Goal: Information Seeking & Learning: Learn about a topic

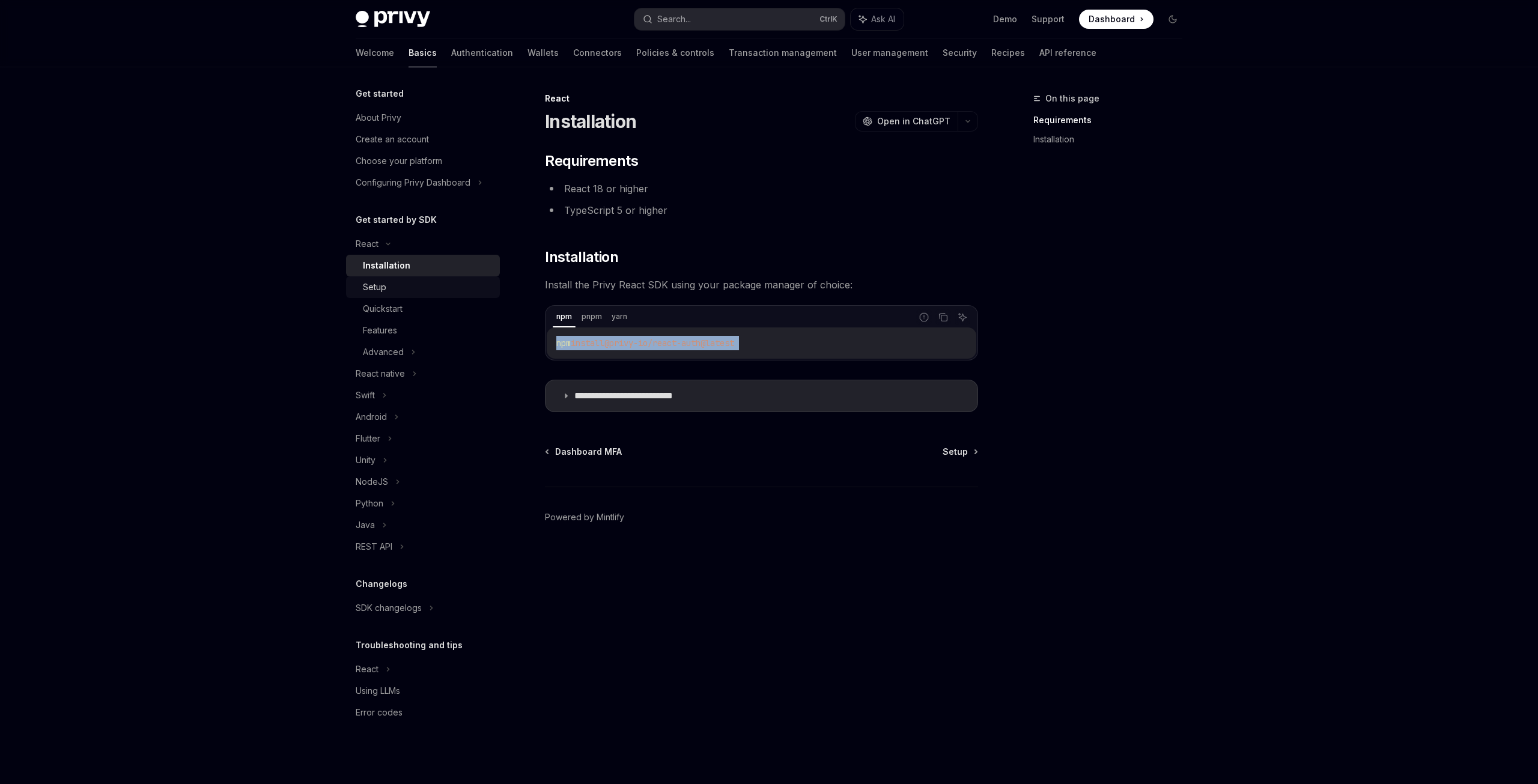
click at [388, 293] on div "Setup" at bounding box center [428, 287] width 130 height 14
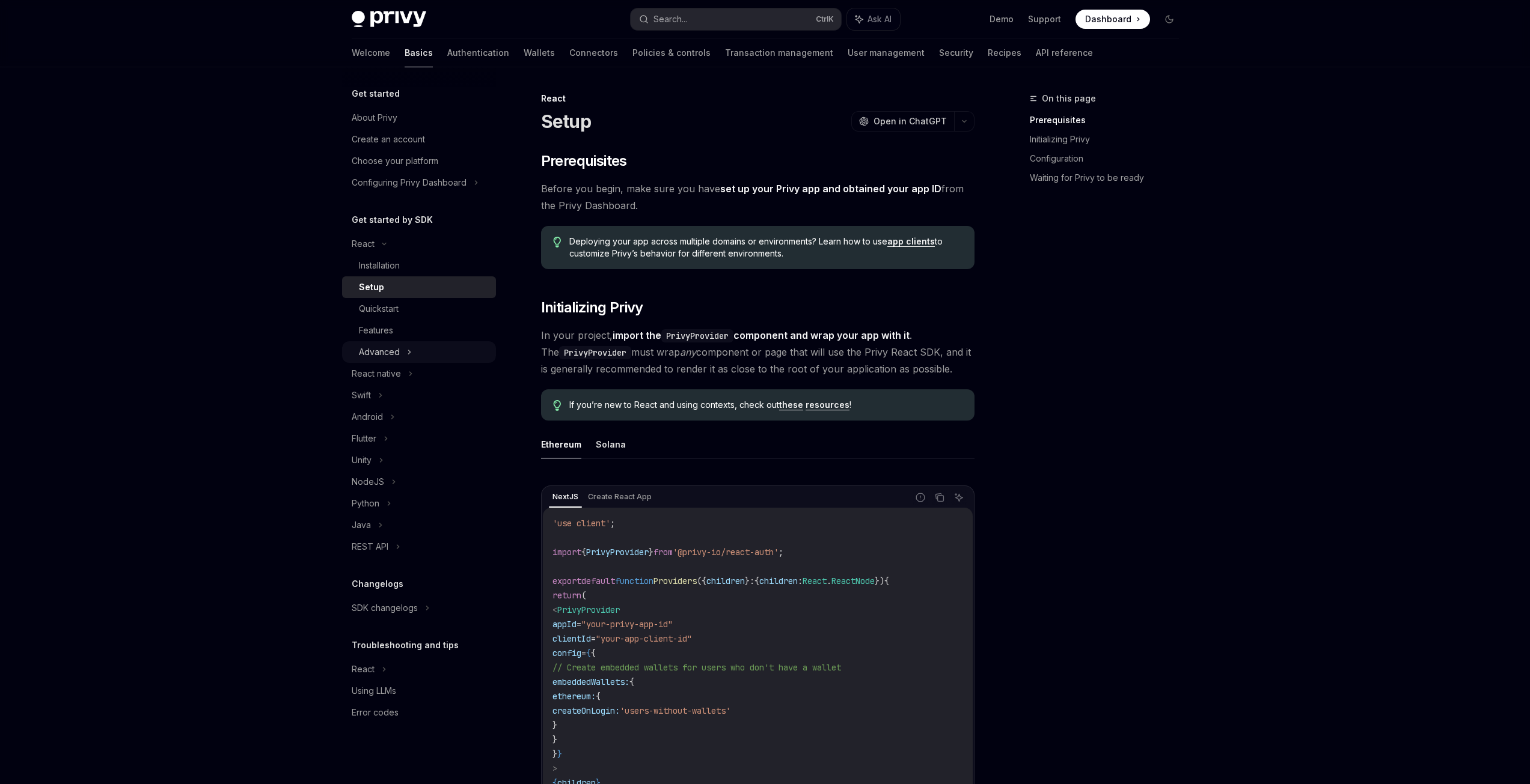
click at [393, 344] on div "Advanced" at bounding box center [419, 352] width 154 height 22
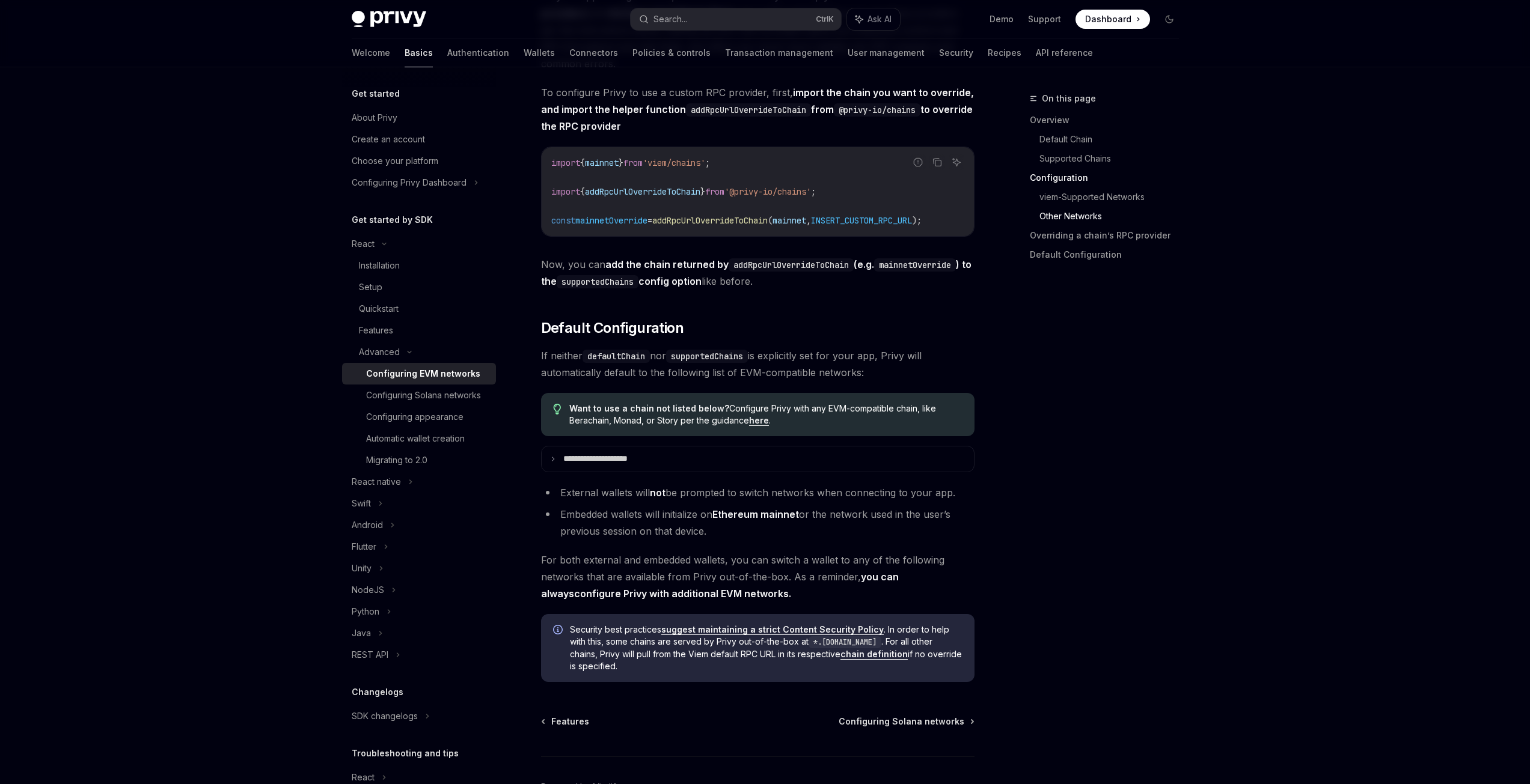
scroll to position [2836, 0]
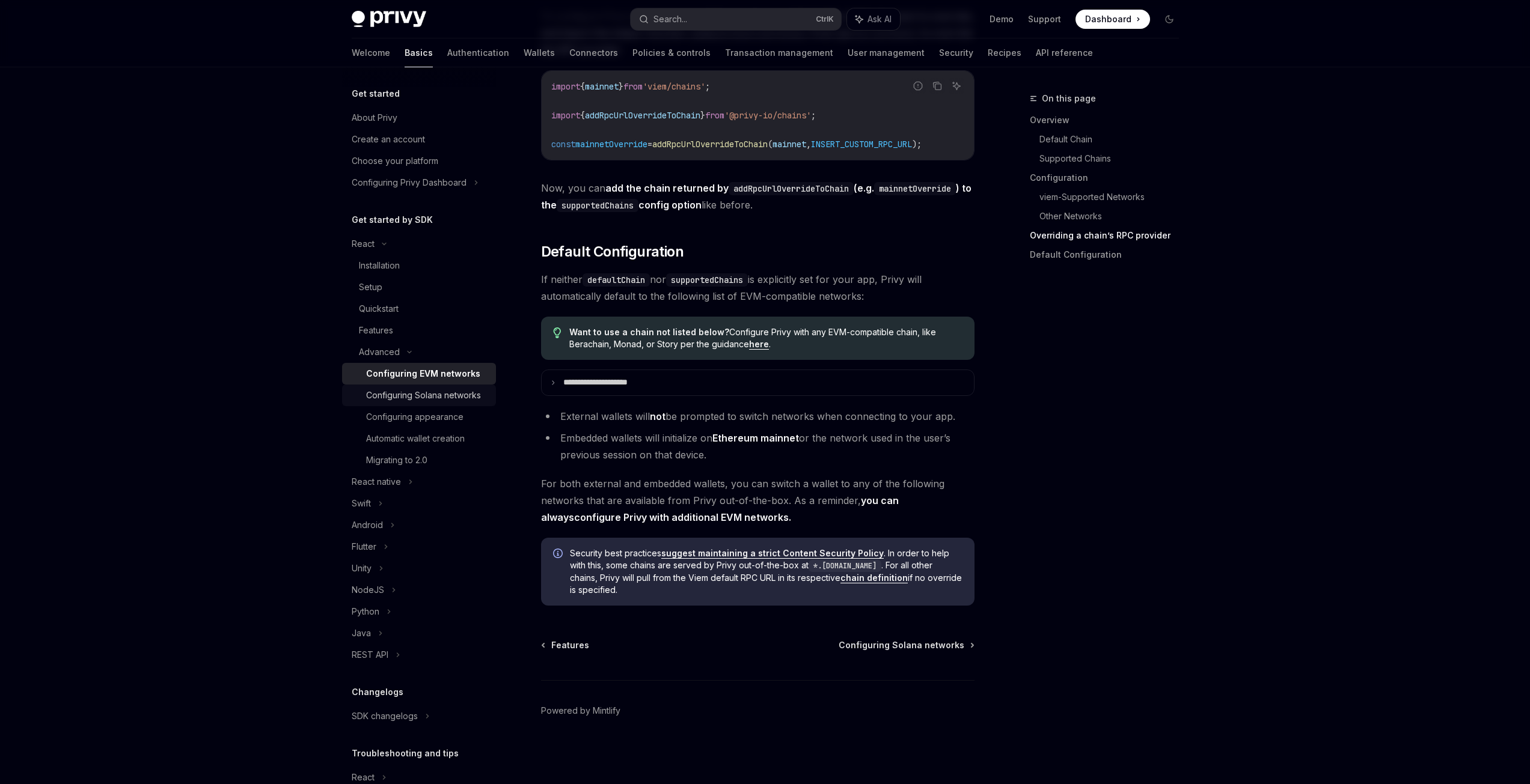
click at [446, 403] on div "Configuring Solana networks" at bounding box center [424, 395] width 115 height 14
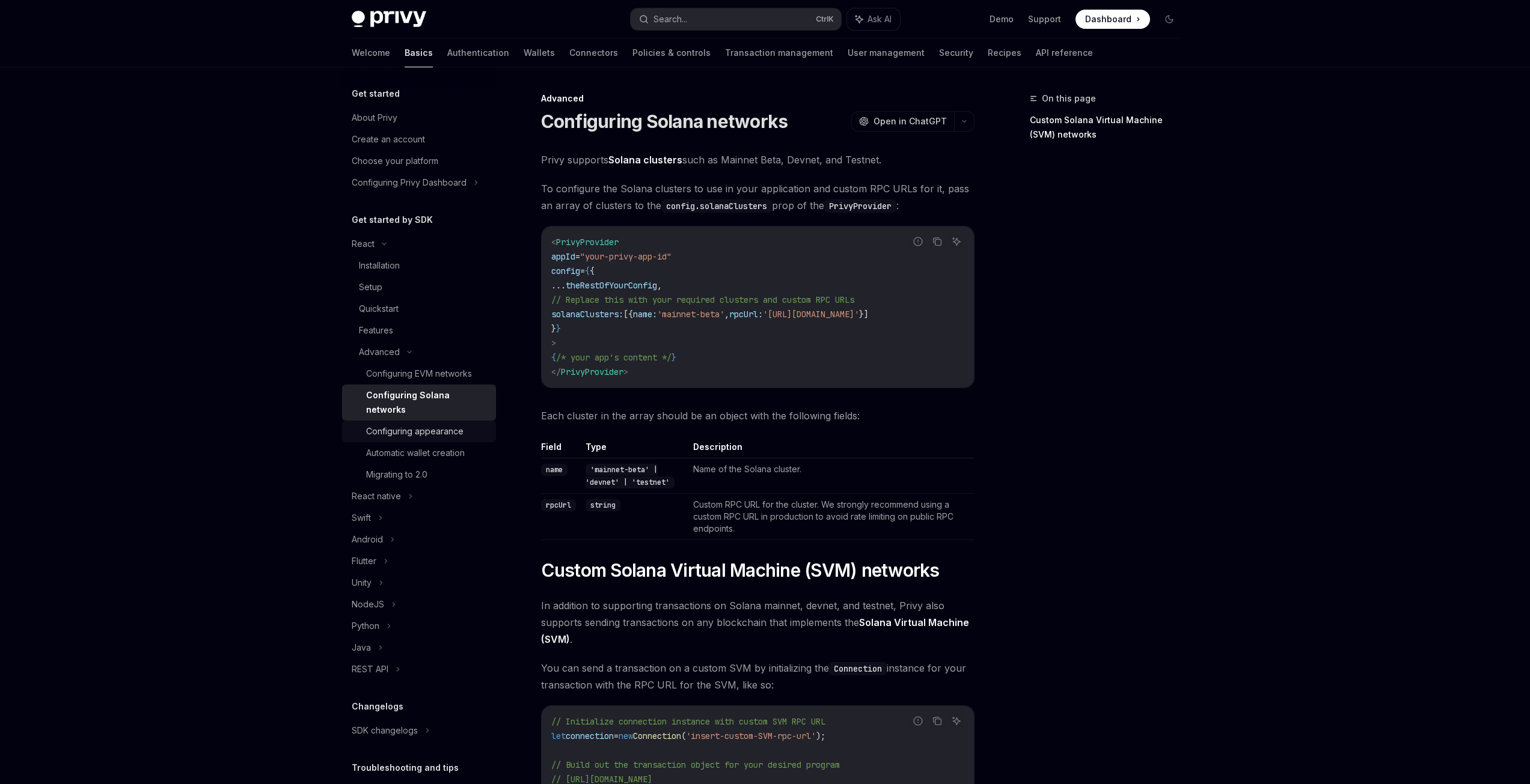
click at [449, 441] on link "Configuring appearance" at bounding box center [419, 431] width 154 height 22
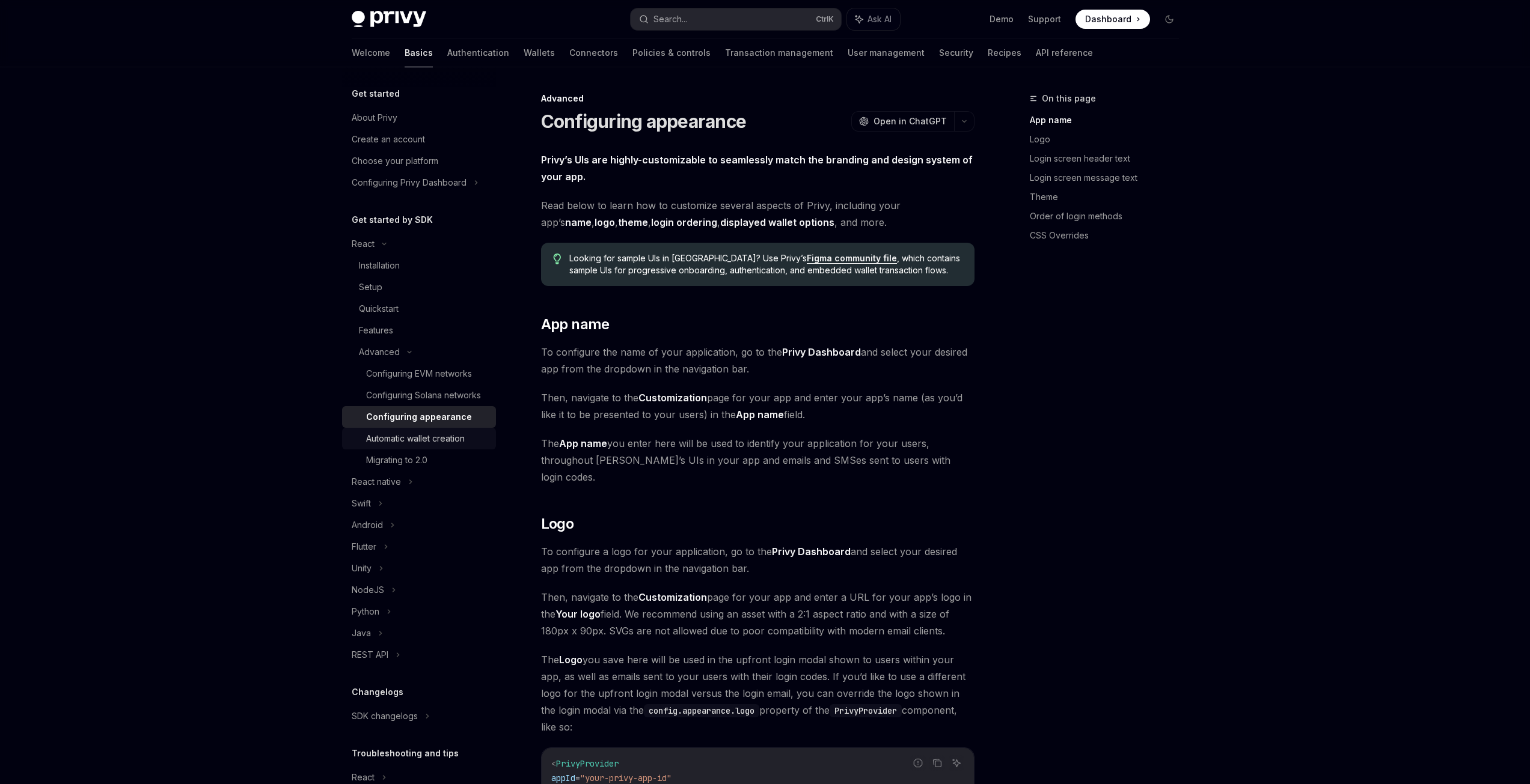
click at [453, 446] on div "Automatic wallet creation" at bounding box center [415, 438] width 98 height 14
type textarea "*"
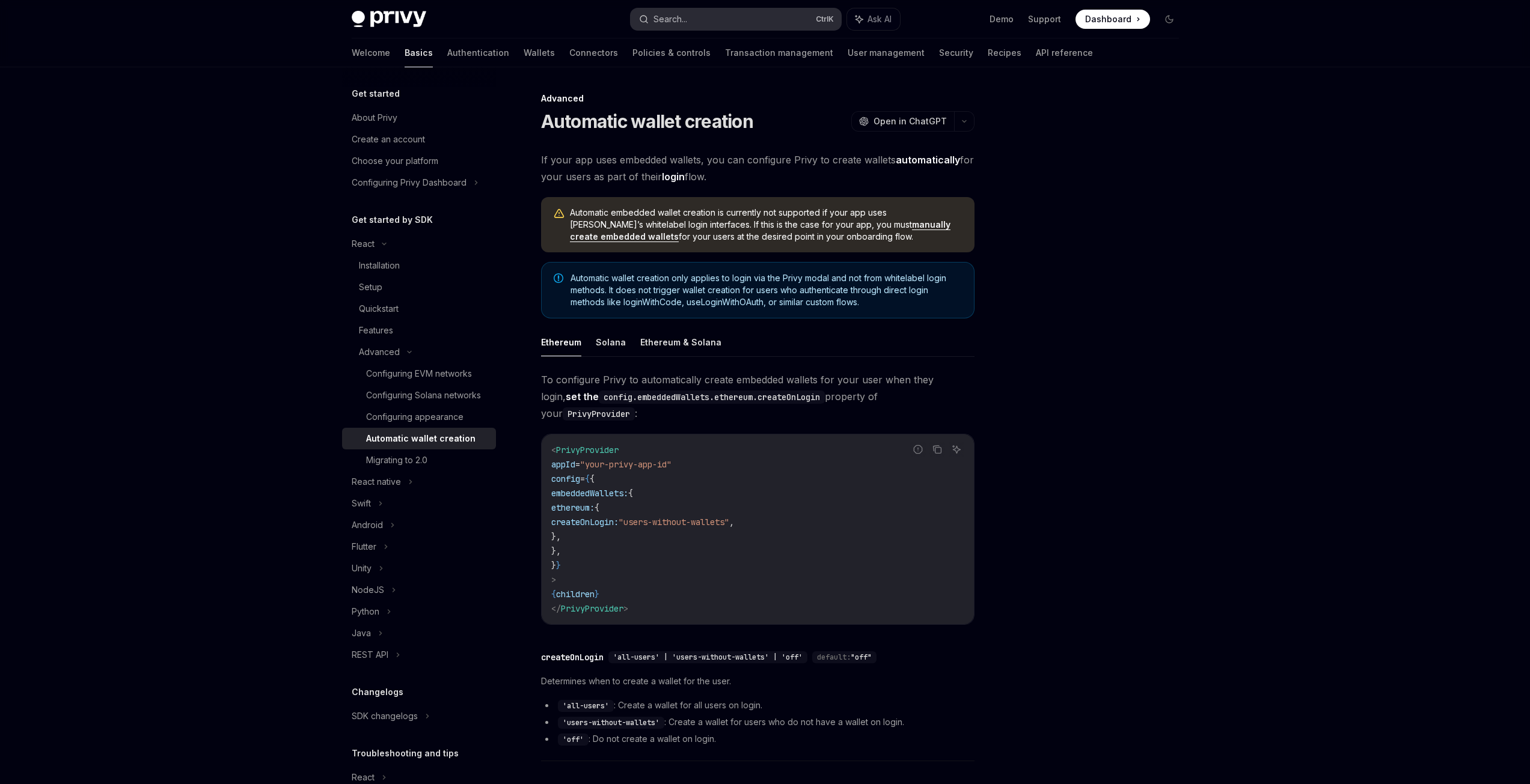
click at [755, 20] on button "Search... Ctrl K" at bounding box center [736, 19] width 210 height 22
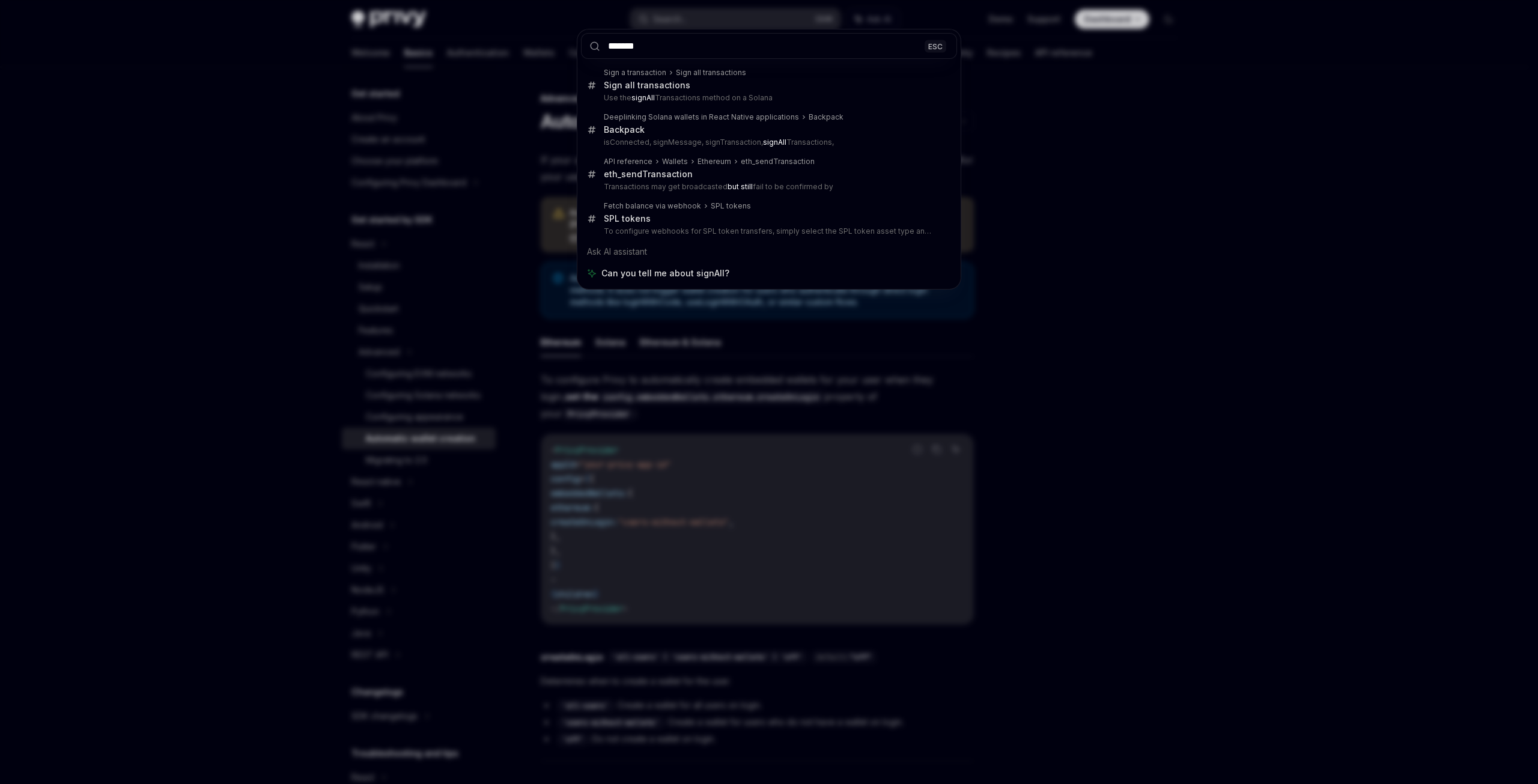
type input "*******"
click at [380, 477] on div "******* ESC Sign a transaction Sign all transactions Sign all transactions Use …" at bounding box center [769, 392] width 1538 height 784
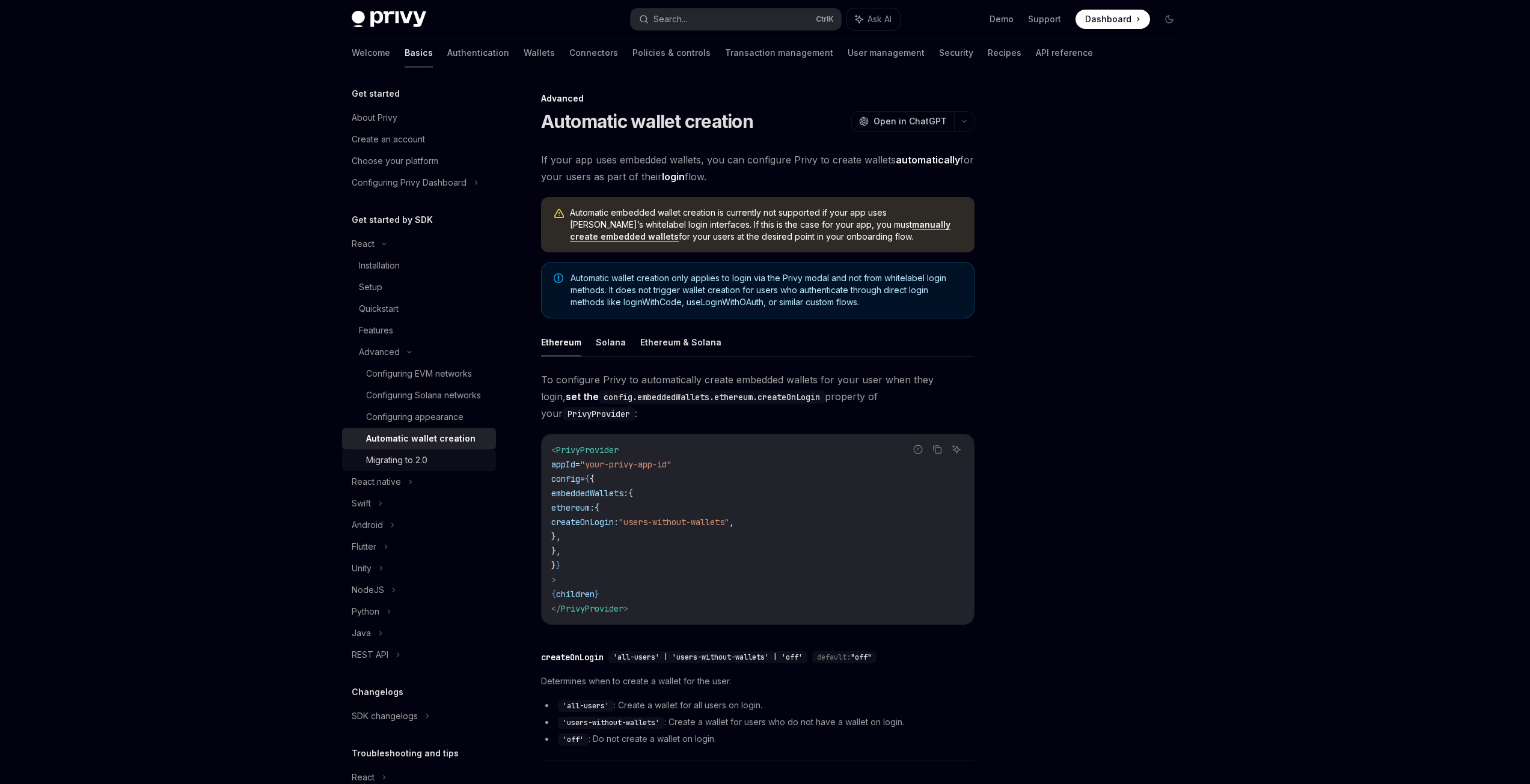
click at [389, 467] on div "Migrating to 2.0" at bounding box center [397, 460] width 61 height 14
type textarea "*"
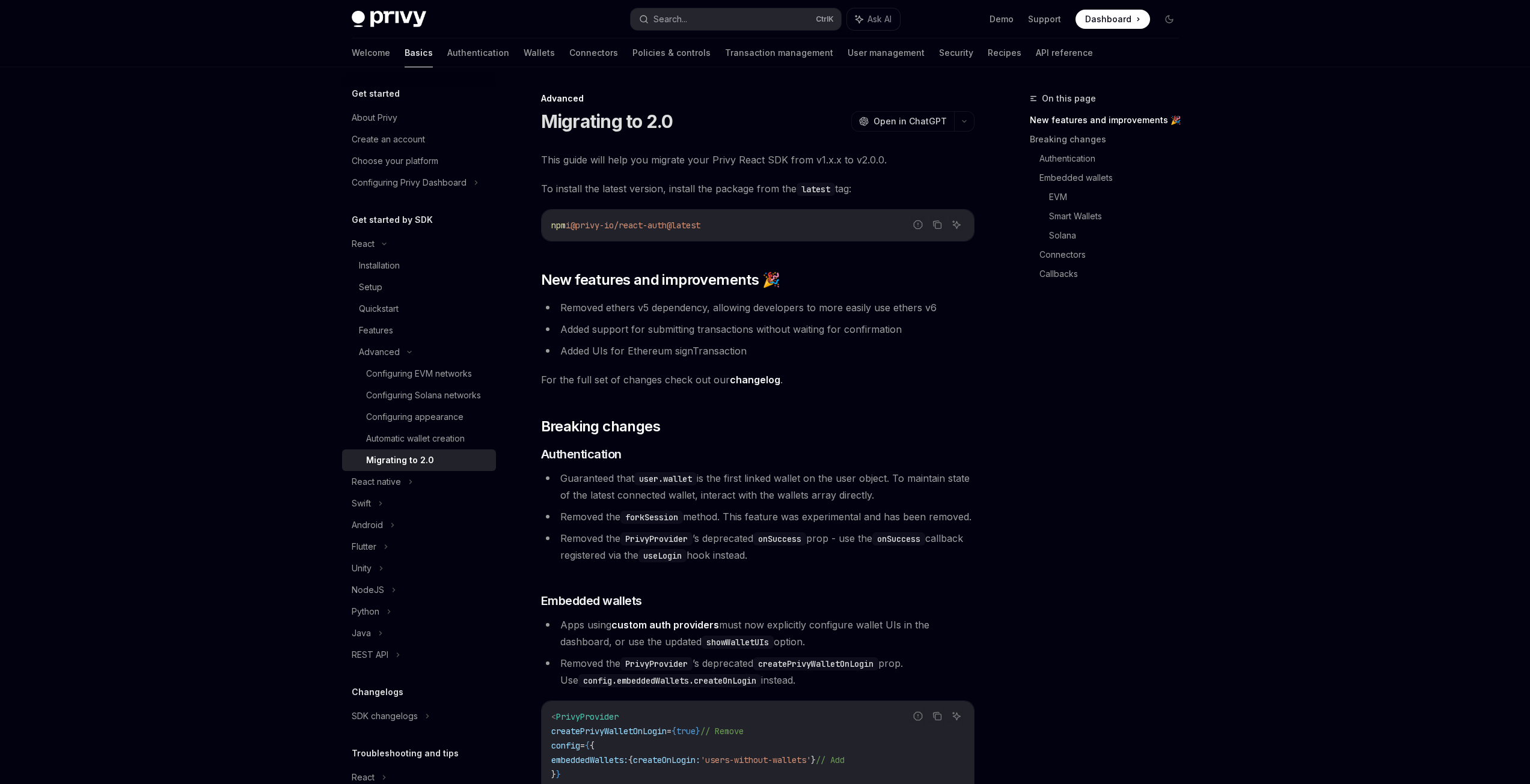
click at [1023, 549] on div "On this page New features and improvements 🎉 Breaking changes Authentication Em…" at bounding box center [1096, 438] width 183 height 692
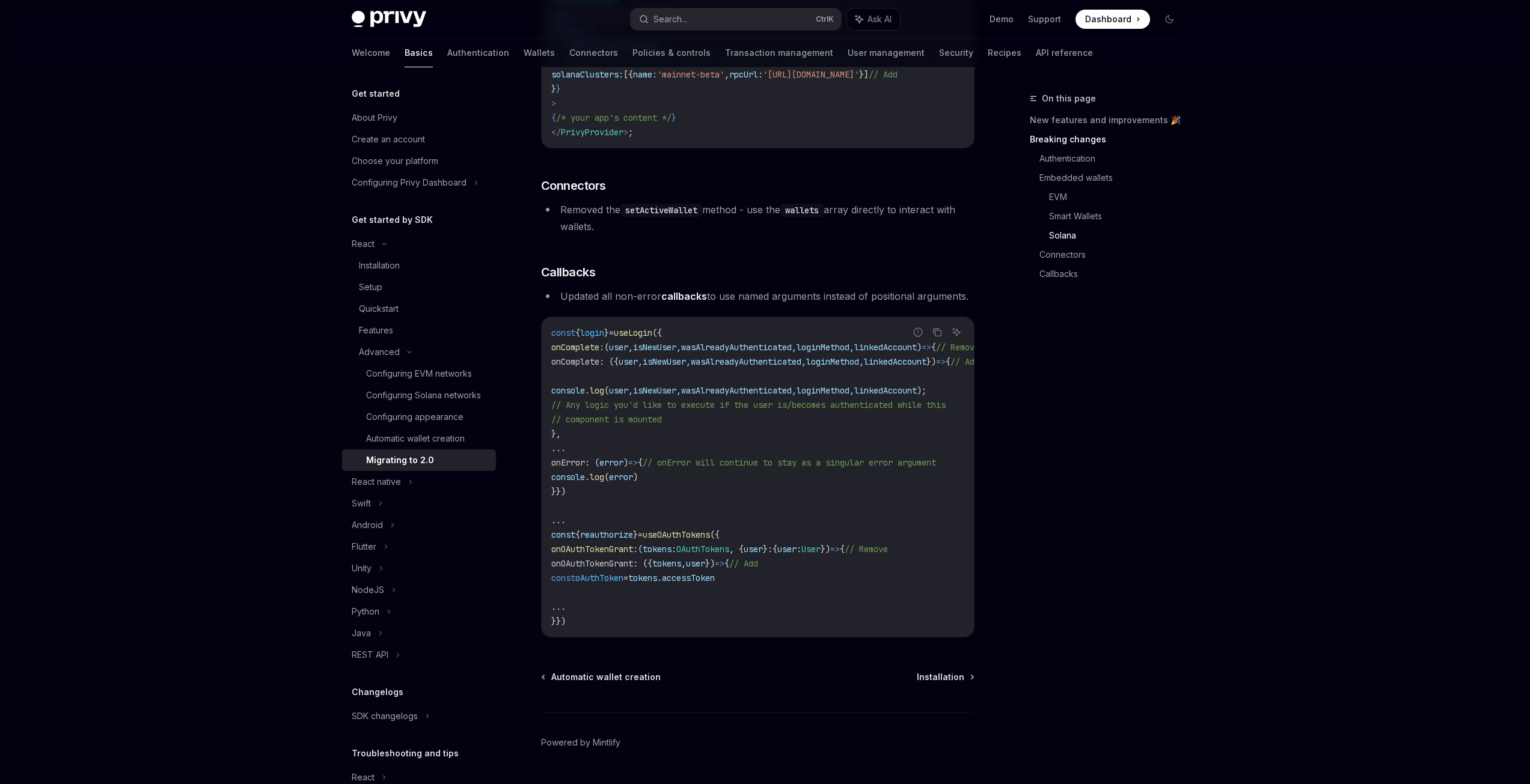
scroll to position [3268, 0]
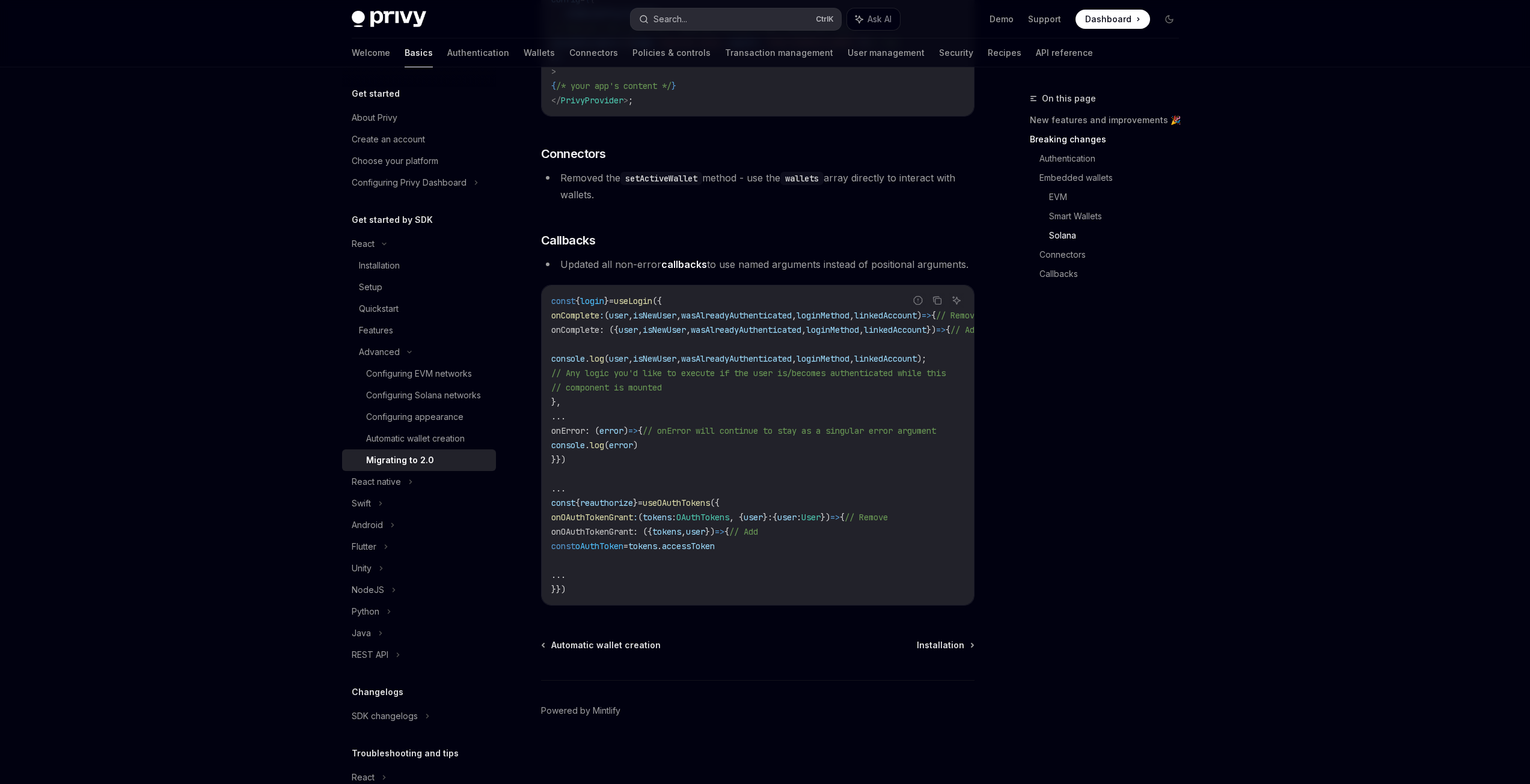
click at [669, 20] on div "Search..." at bounding box center [670, 19] width 33 height 14
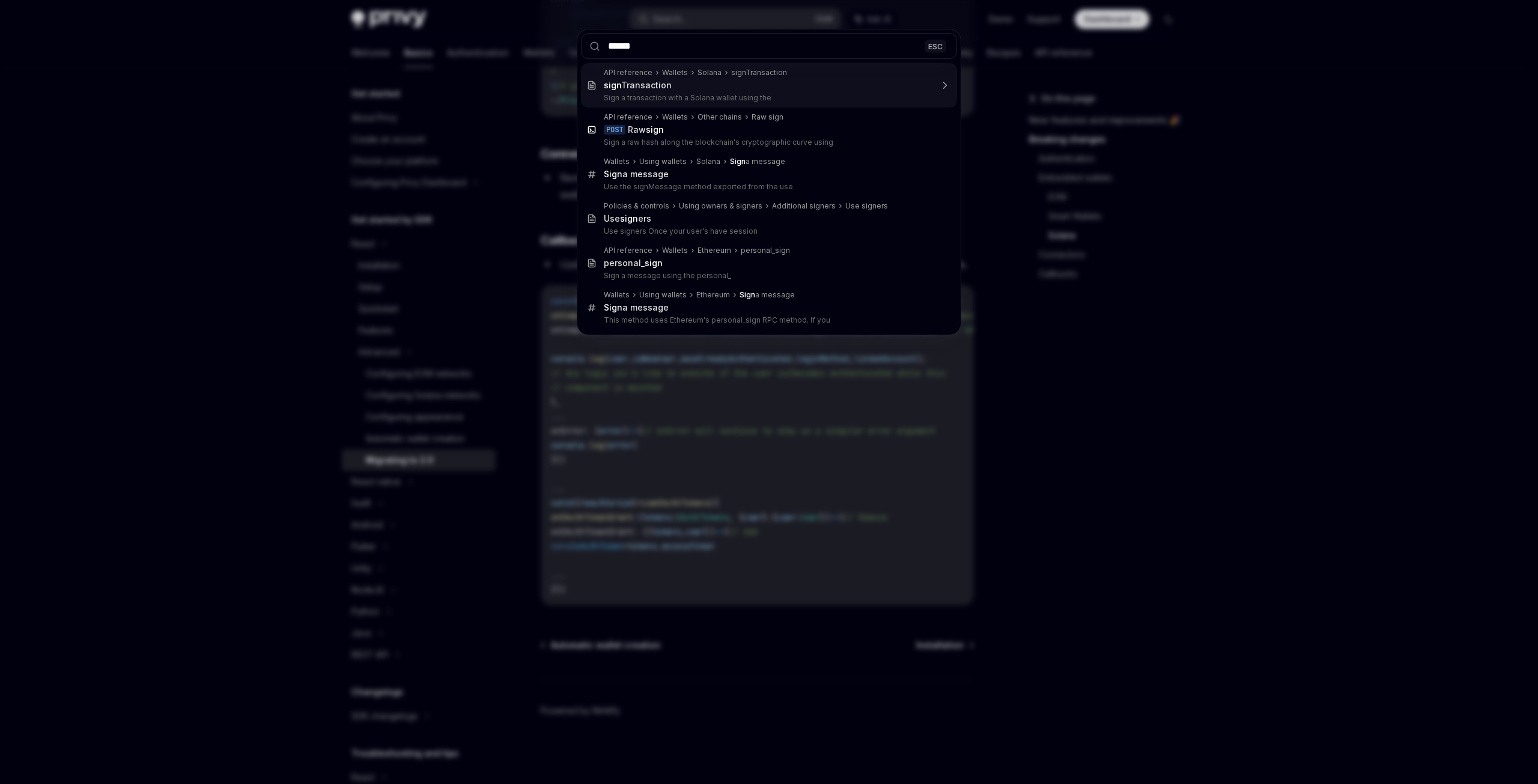
type input "*******"
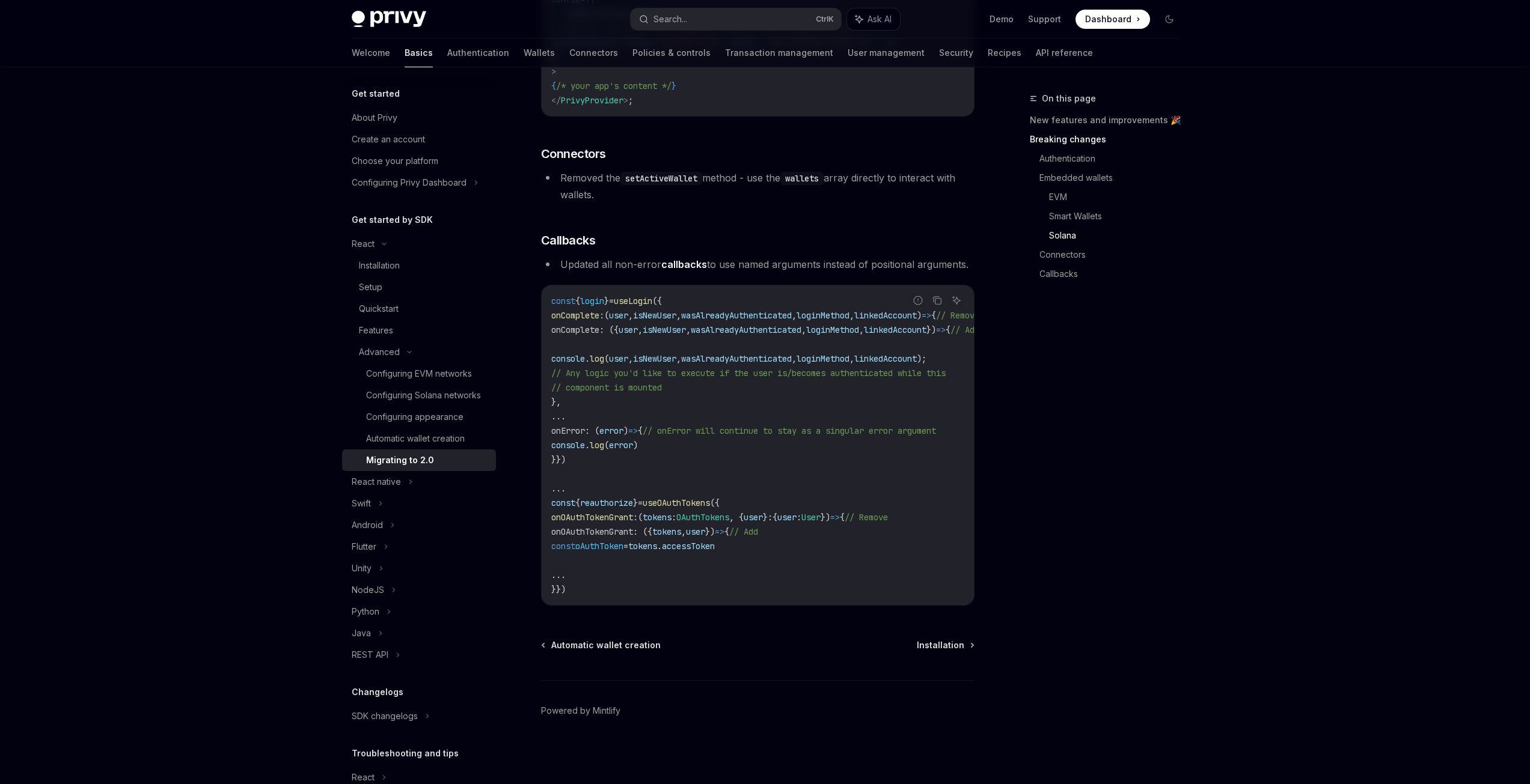
type textarea "*"
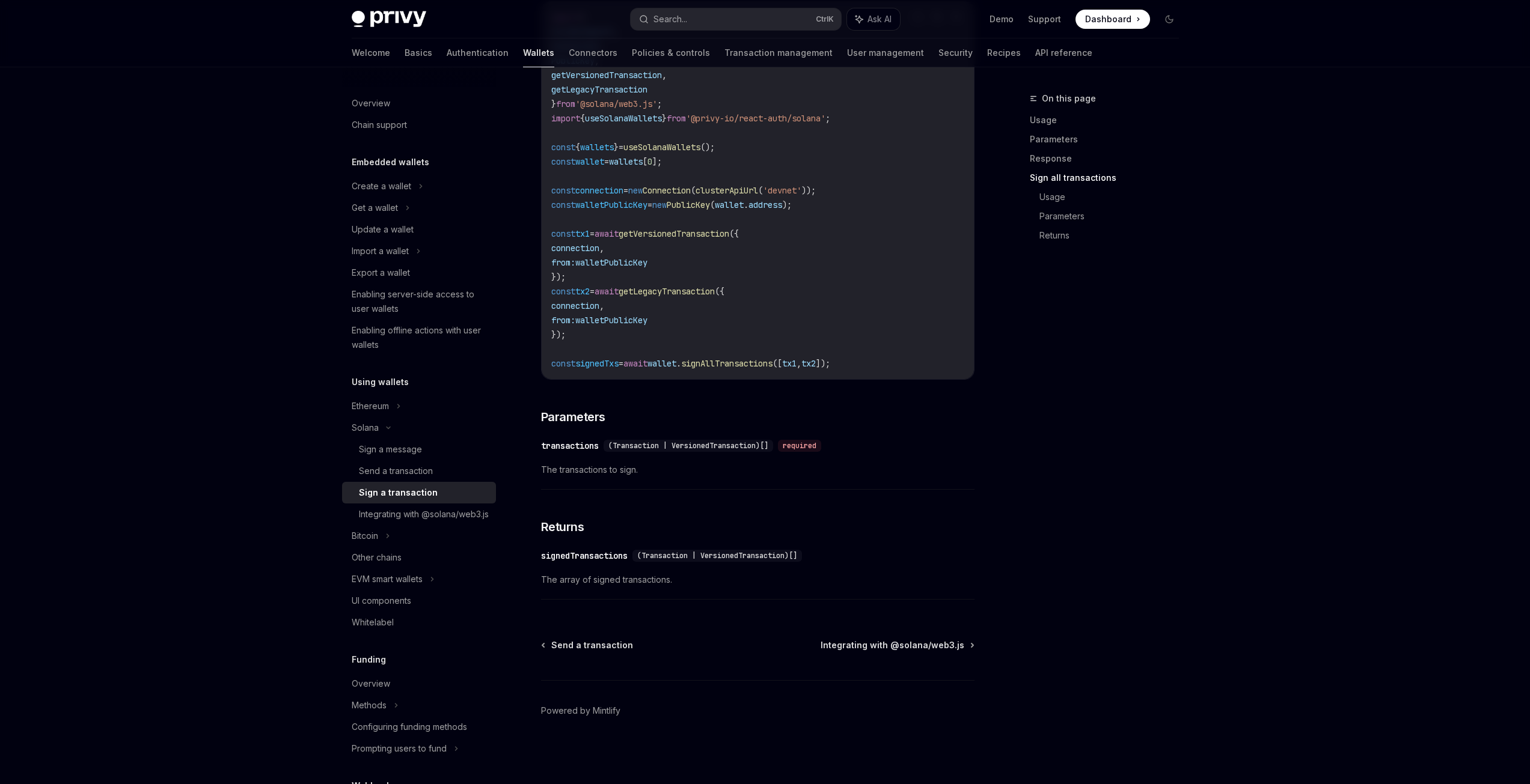
scroll to position [1300, 0]
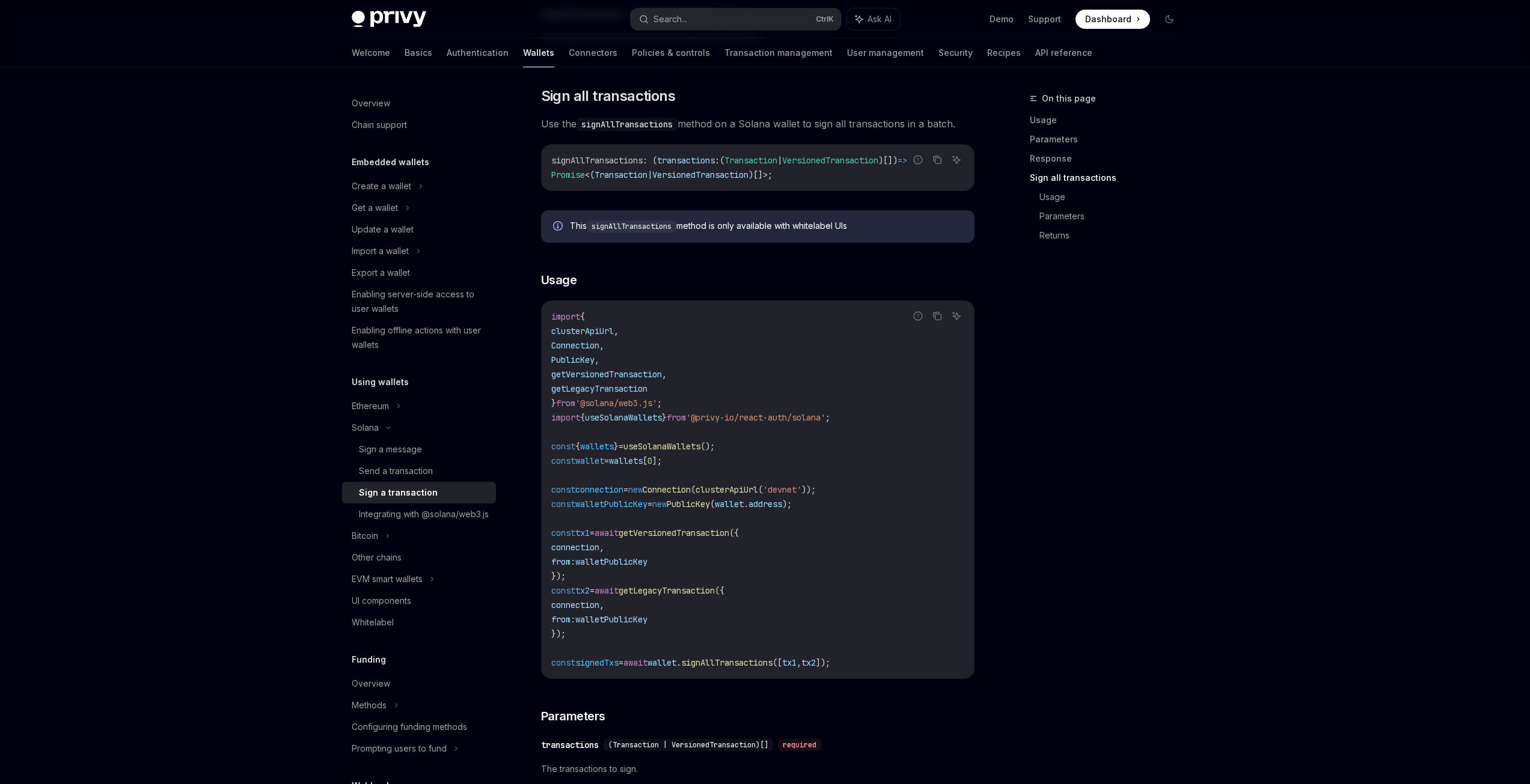
click at [682, 450] on span "useSolanaWallets" at bounding box center [662, 446] width 77 height 11
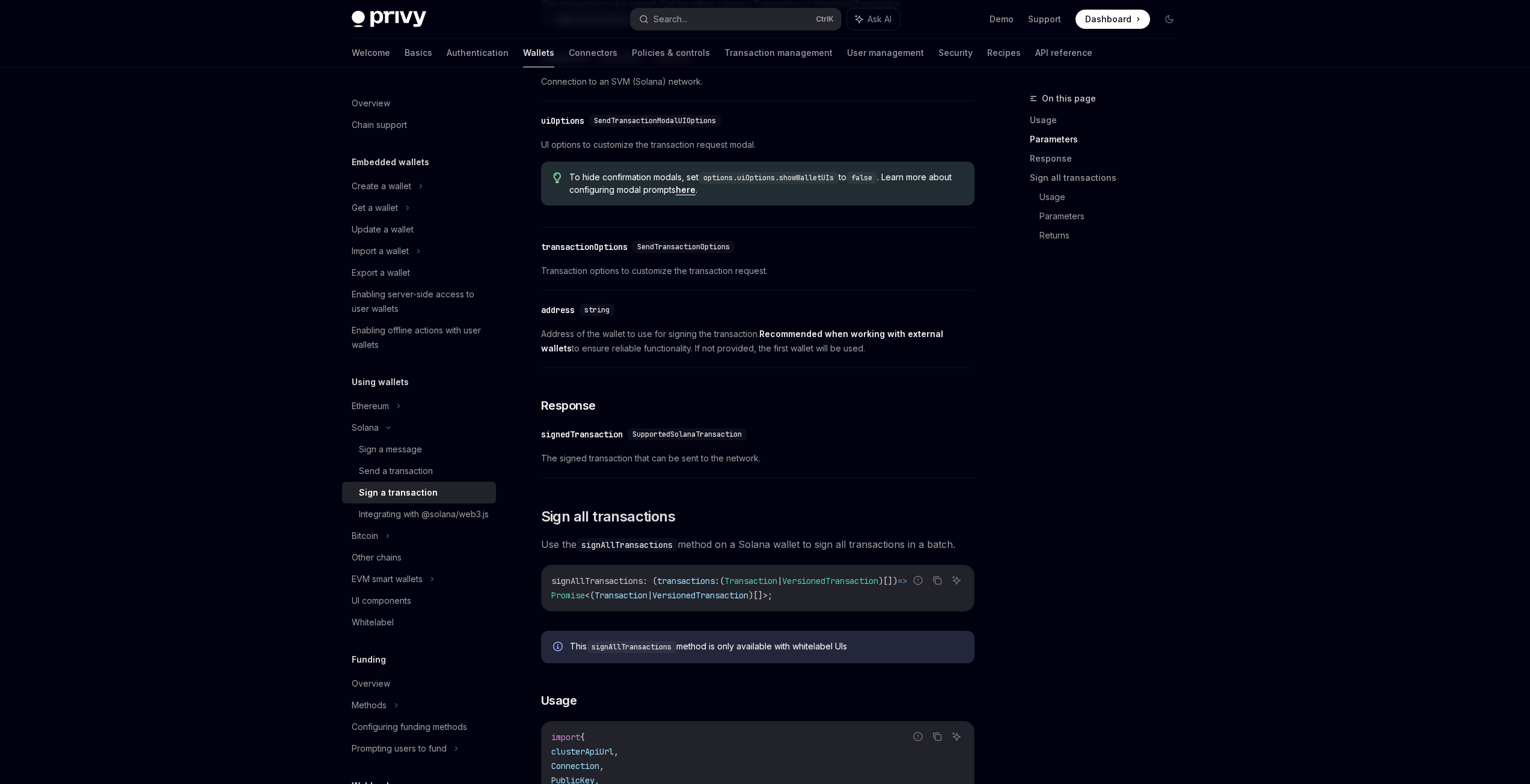
click at [618, 590] on code "signAllTransactions : ( transactions : ( Transaction | VersionedTransaction )[]…" at bounding box center [757, 588] width 413 height 29
click at [618, 586] on span "signAllTransactions" at bounding box center [597, 581] width 92 height 11
copy span "signAllTransactions"
click at [748, 9] on button "Search... Ctrl K" at bounding box center [736, 19] width 210 height 22
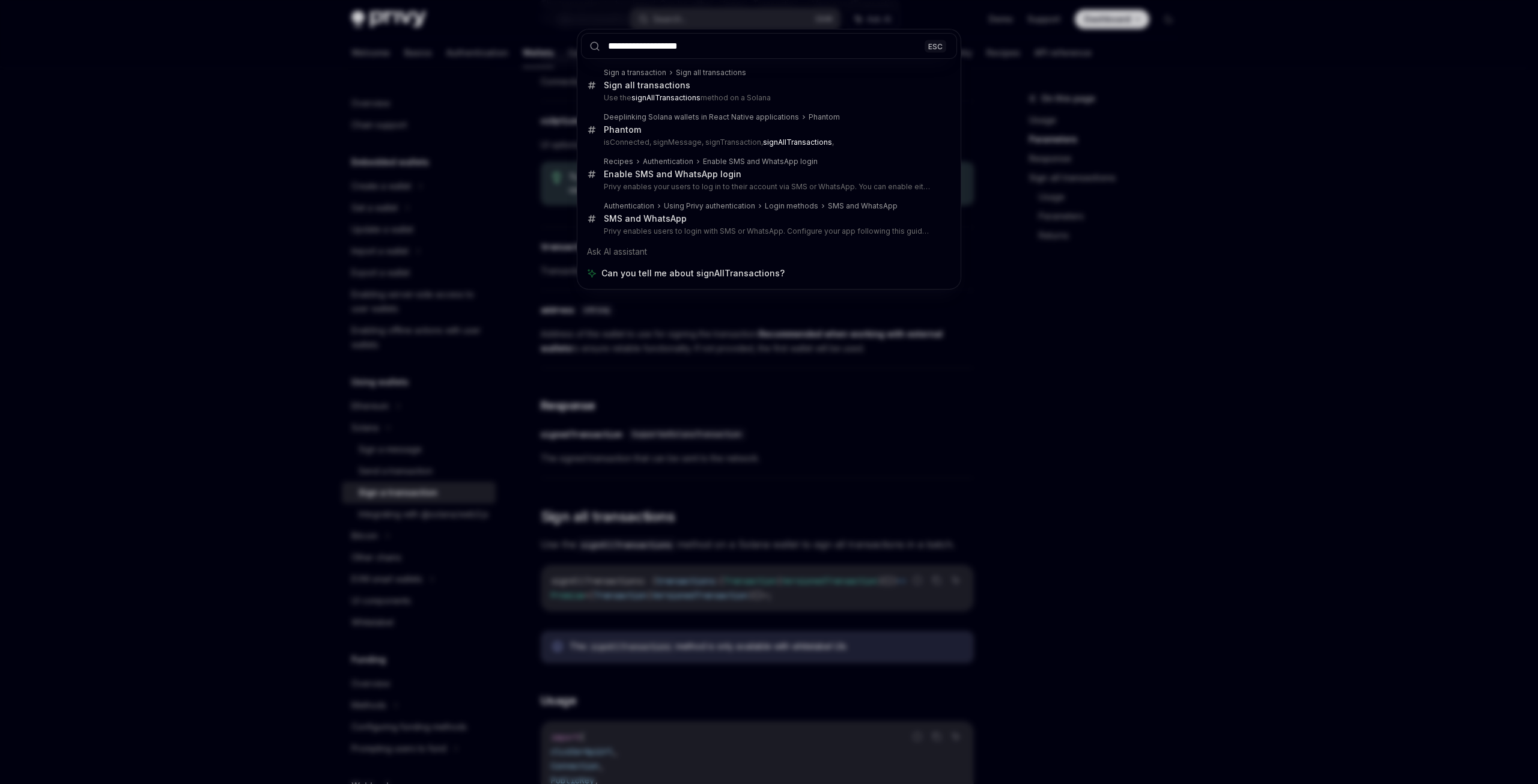
type input "**********"
drag, startPoint x: 875, startPoint y: 606, endPoint x: 870, endPoint y: 614, distance: 9.4
click at [870, 614] on div "**********" at bounding box center [769, 392] width 1538 height 784
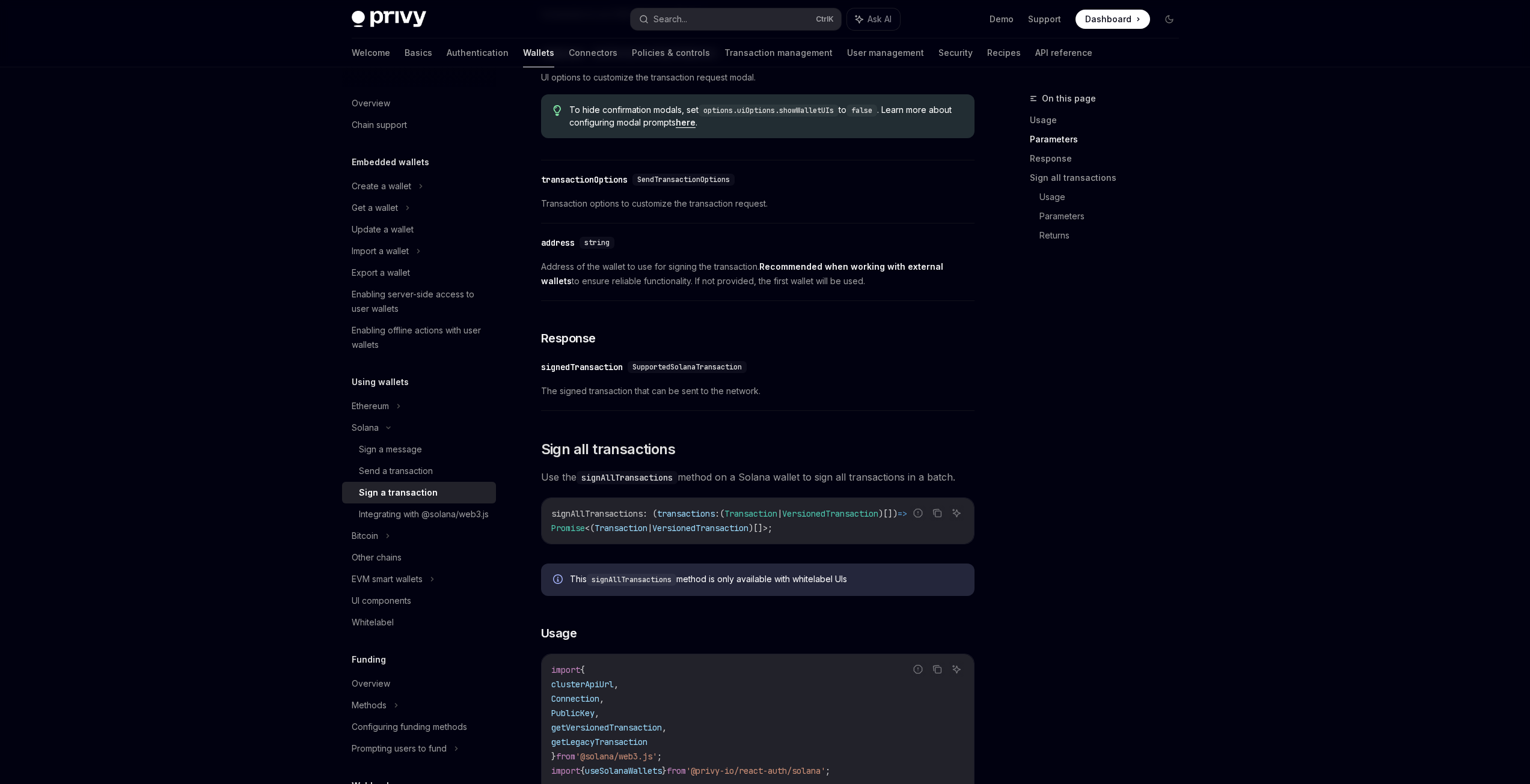
scroll to position [1300, 0]
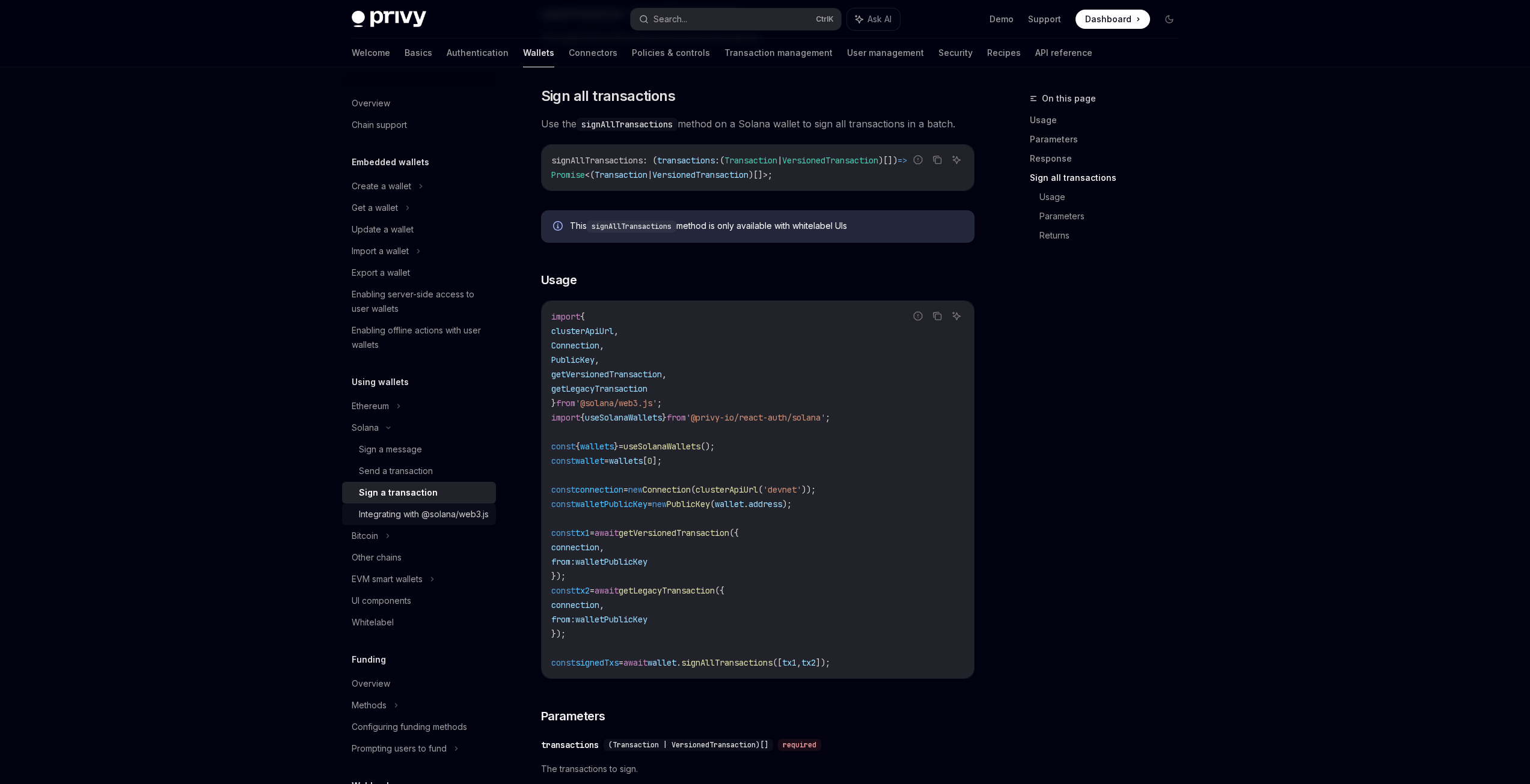
click at [455, 521] on div "Integrating with @solana/web3.js" at bounding box center [424, 514] width 130 height 14
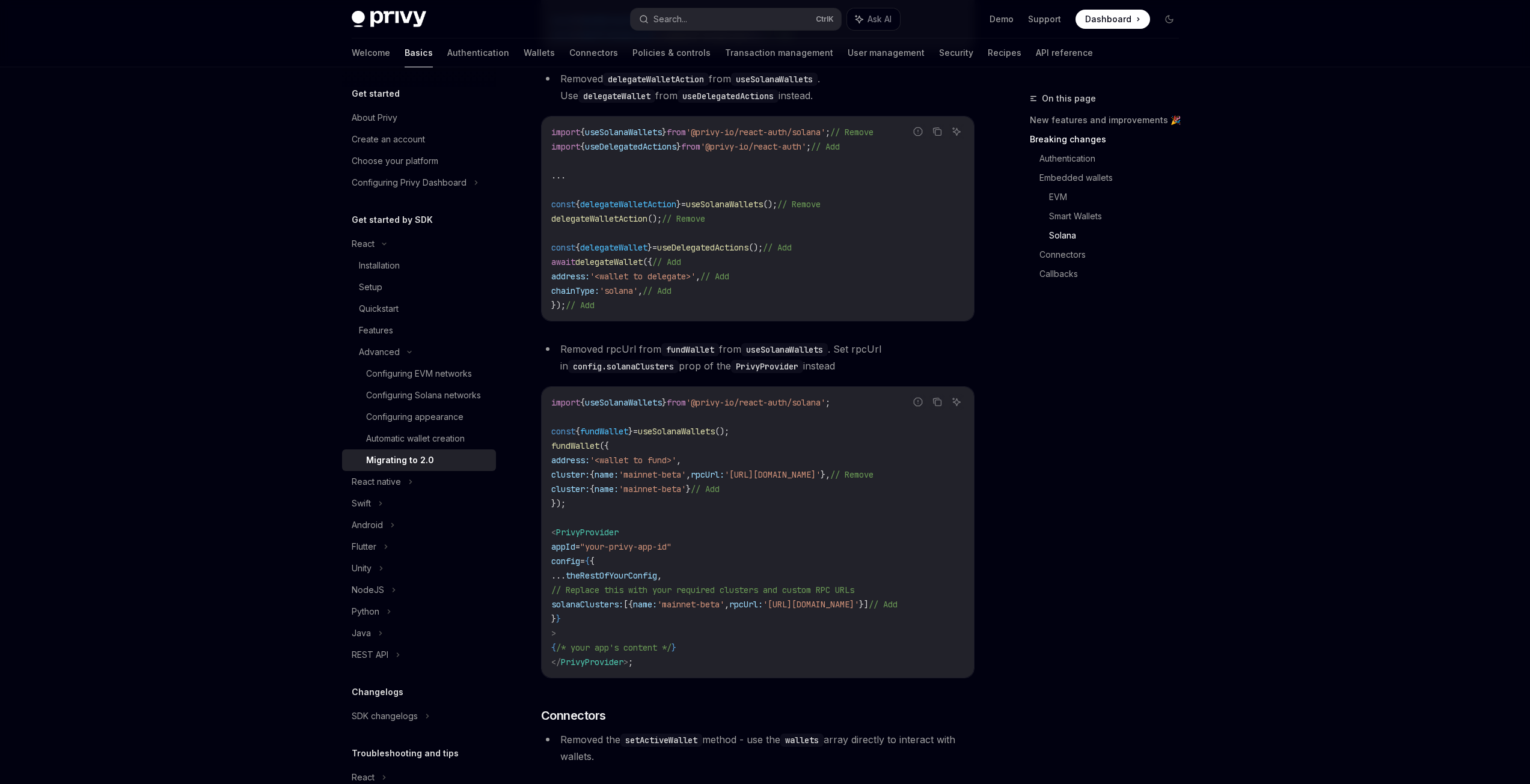
scroll to position [140, 0]
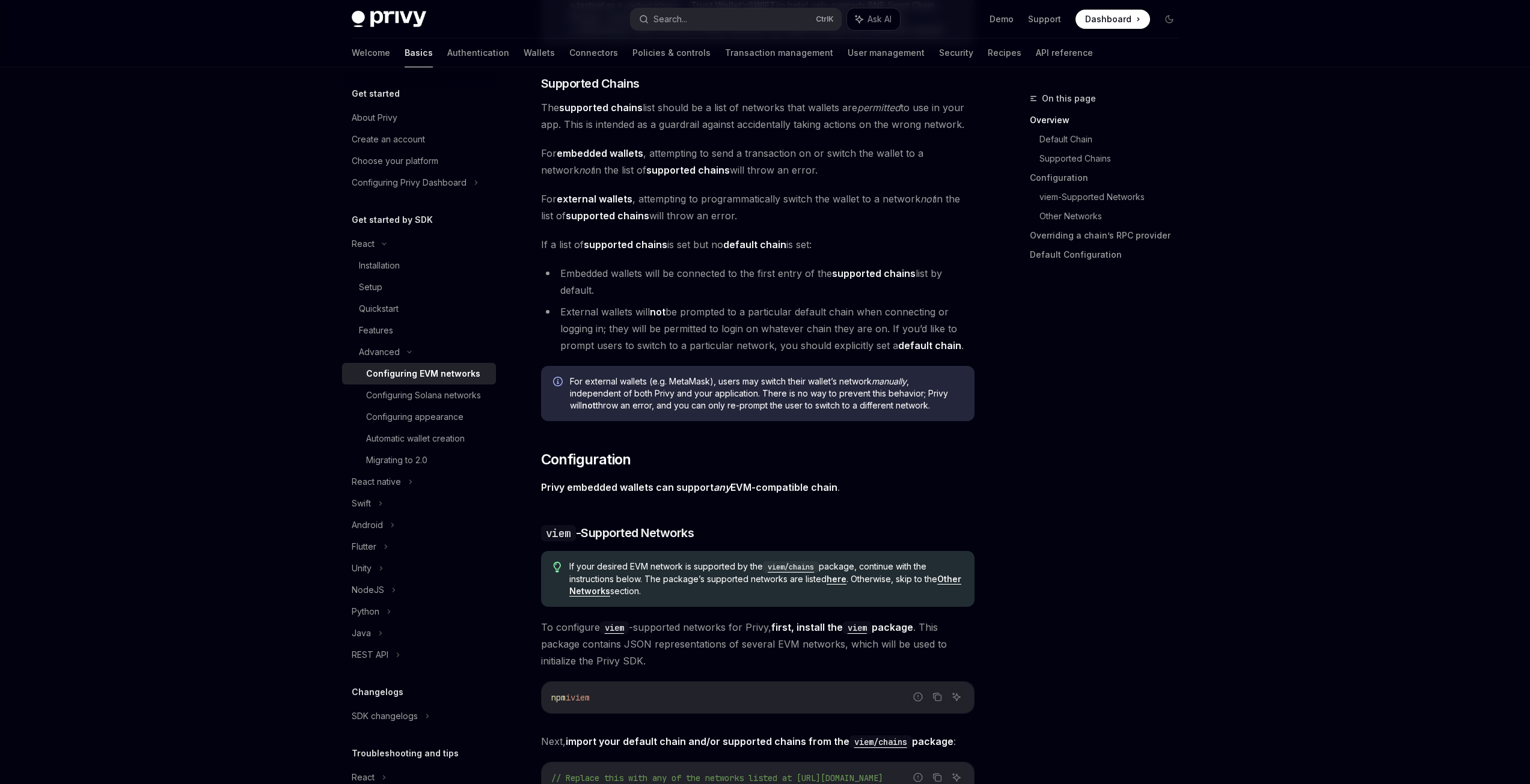
scroll to position [1279, 0]
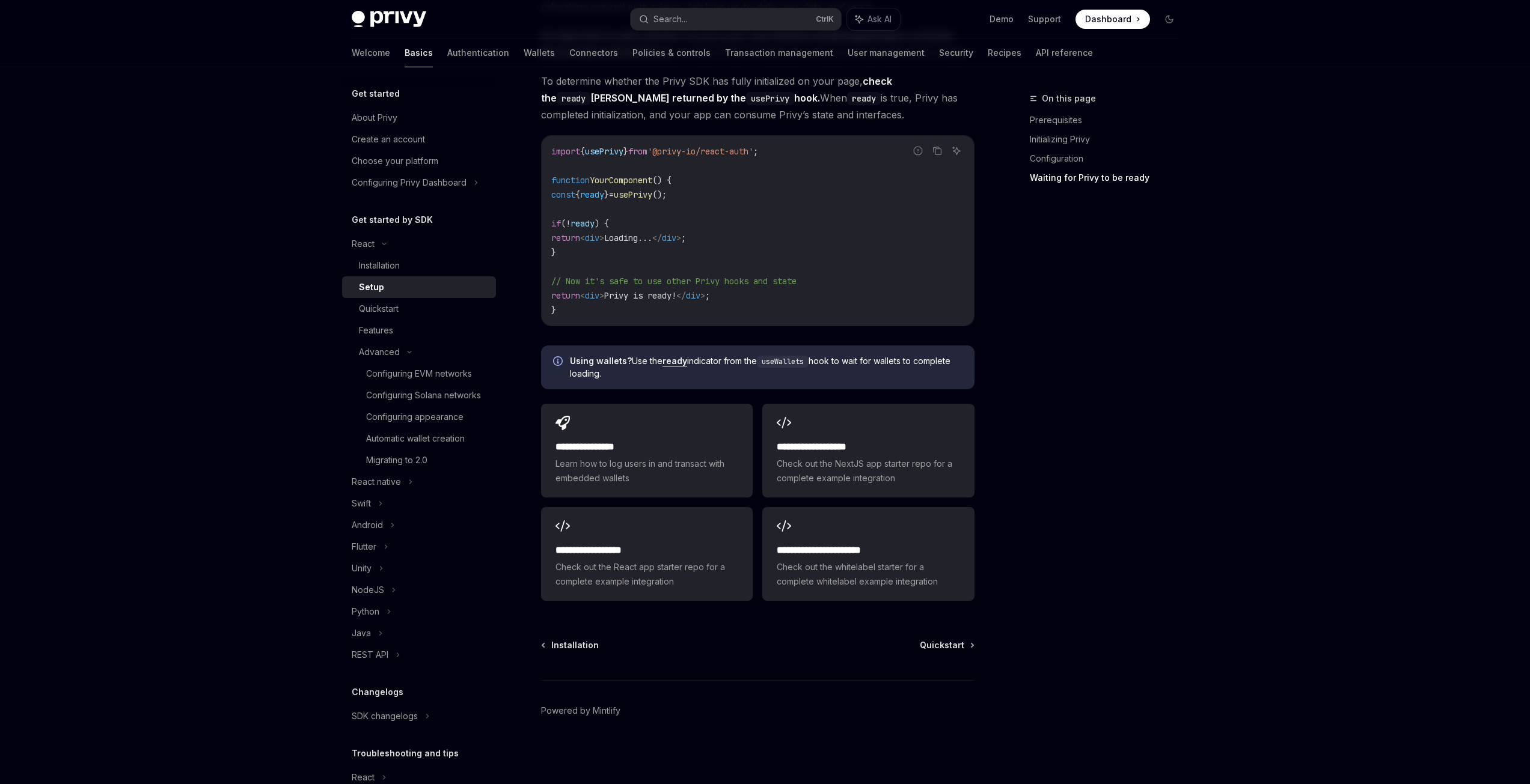
type textarea "*"
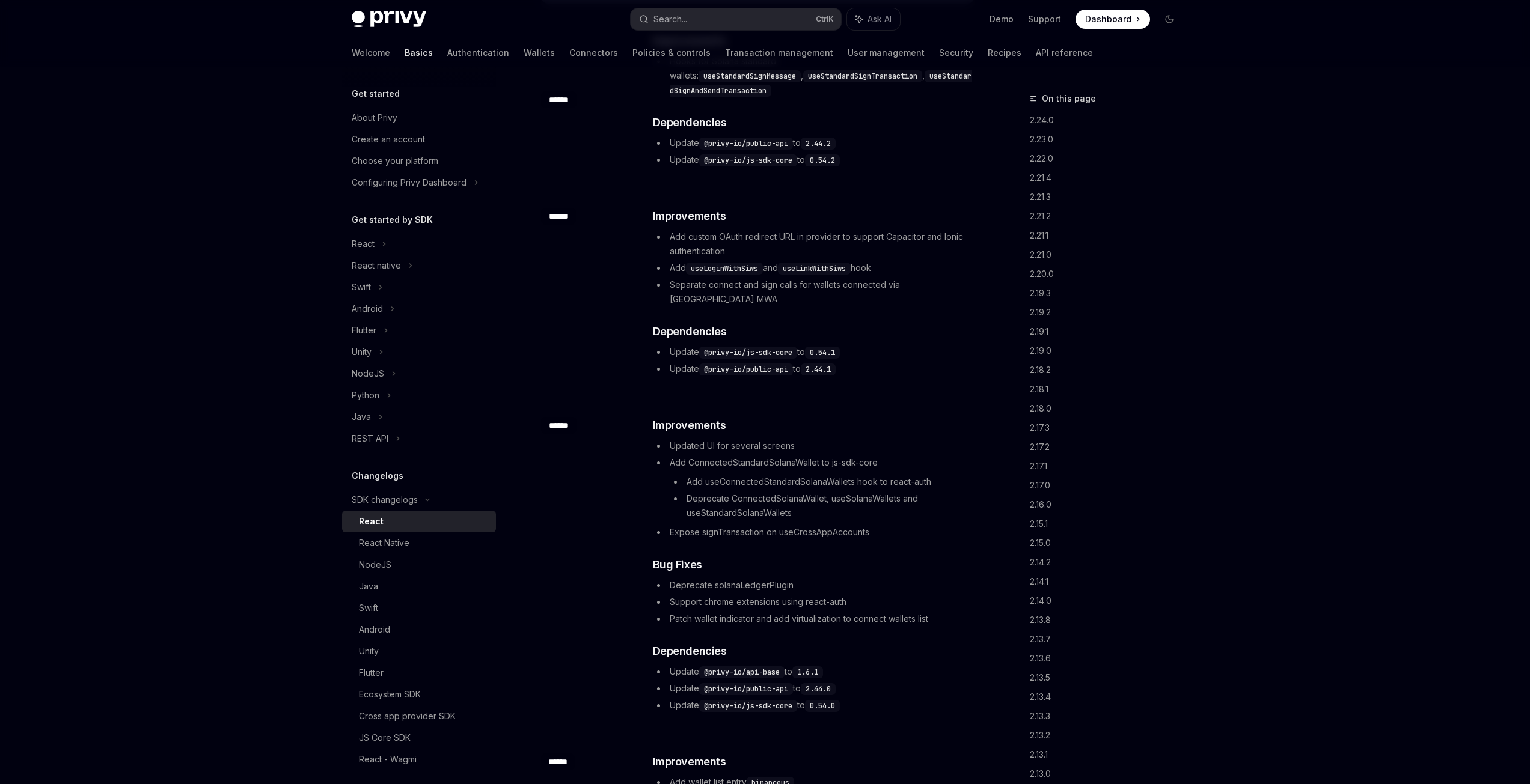
scroll to position [241, 0]
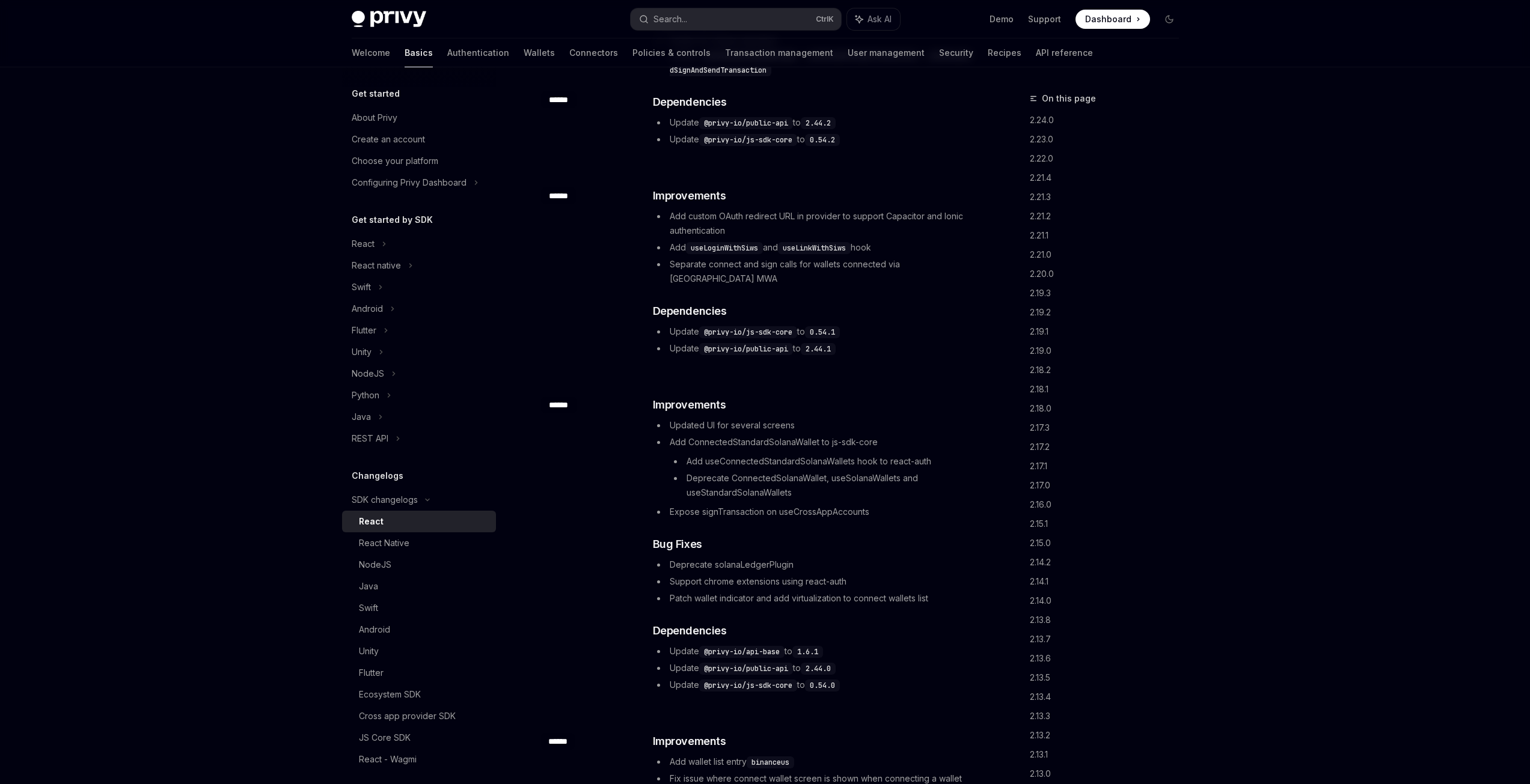
drag, startPoint x: 628, startPoint y: 313, endPoint x: 627, endPoint y: 285, distance: 28.0
click at [628, 313] on div "​ ****** ​ Improvements Add custom OAuth redirect URL in provider to support Ca…" at bounding box center [757, 273] width 434 height 209
click at [746, 471] on li "Deprecate ConnectedSolanaWallet, useSolanaWallets and useStandardSolanaWallets" at bounding box center [821, 485] width 304 height 29
click at [744, 471] on li "Deprecate ConnectedSolanaWallet, useSolanaWallets and useStandardSolanaWallets" at bounding box center [821, 485] width 304 height 29
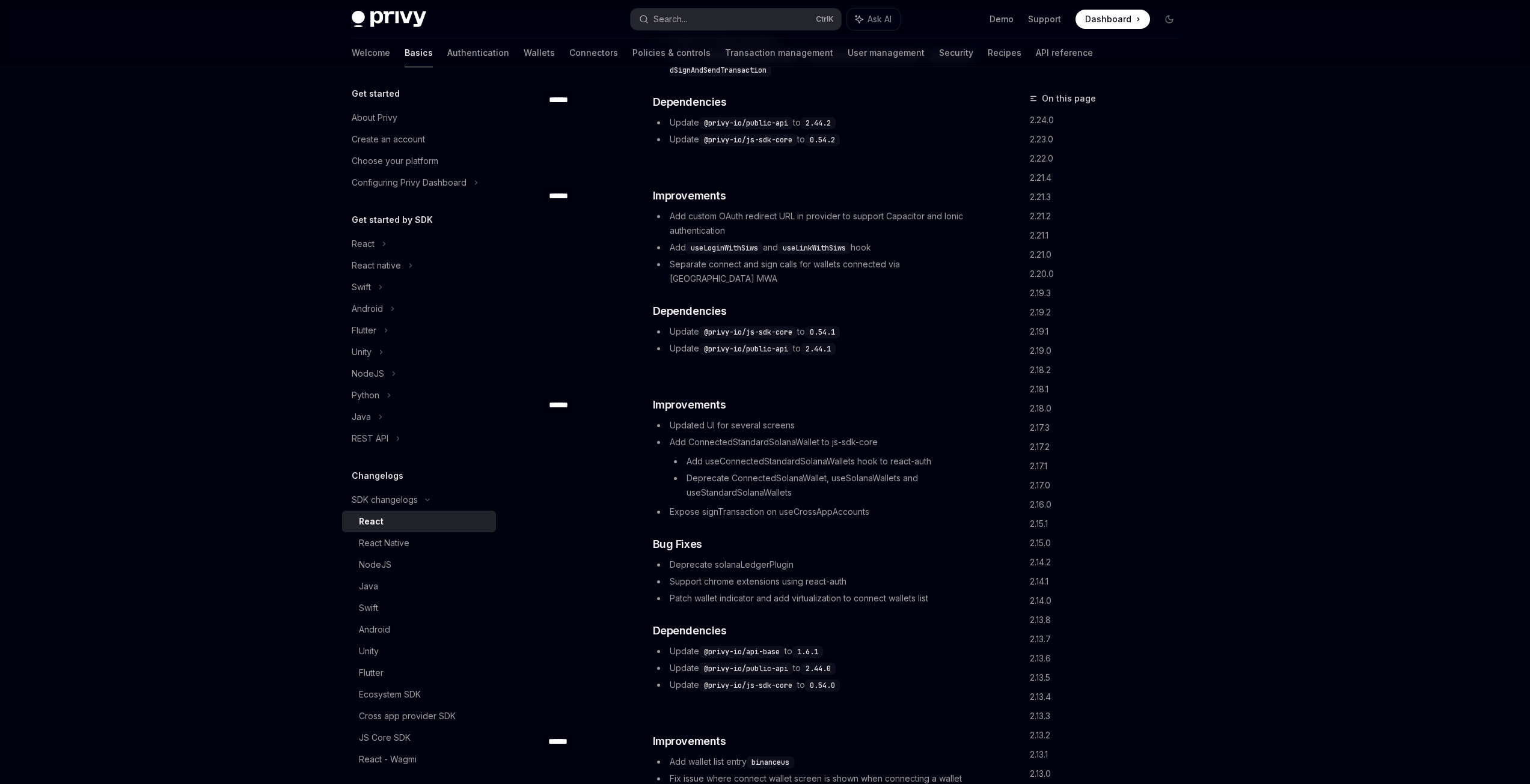
click at [867, 471] on li "Deprecate ConnectedSolanaWallet, useSolanaWallets and useStandardSolanaWallets" at bounding box center [821, 485] width 304 height 29
click at [866, 471] on li "Deprecate ConnectedSolanaWallet, useSolanaWallets and useStandardSolanaWallets" at bounding box center [821, 485] width 304 height 29
copy li "useSolanaWallets"
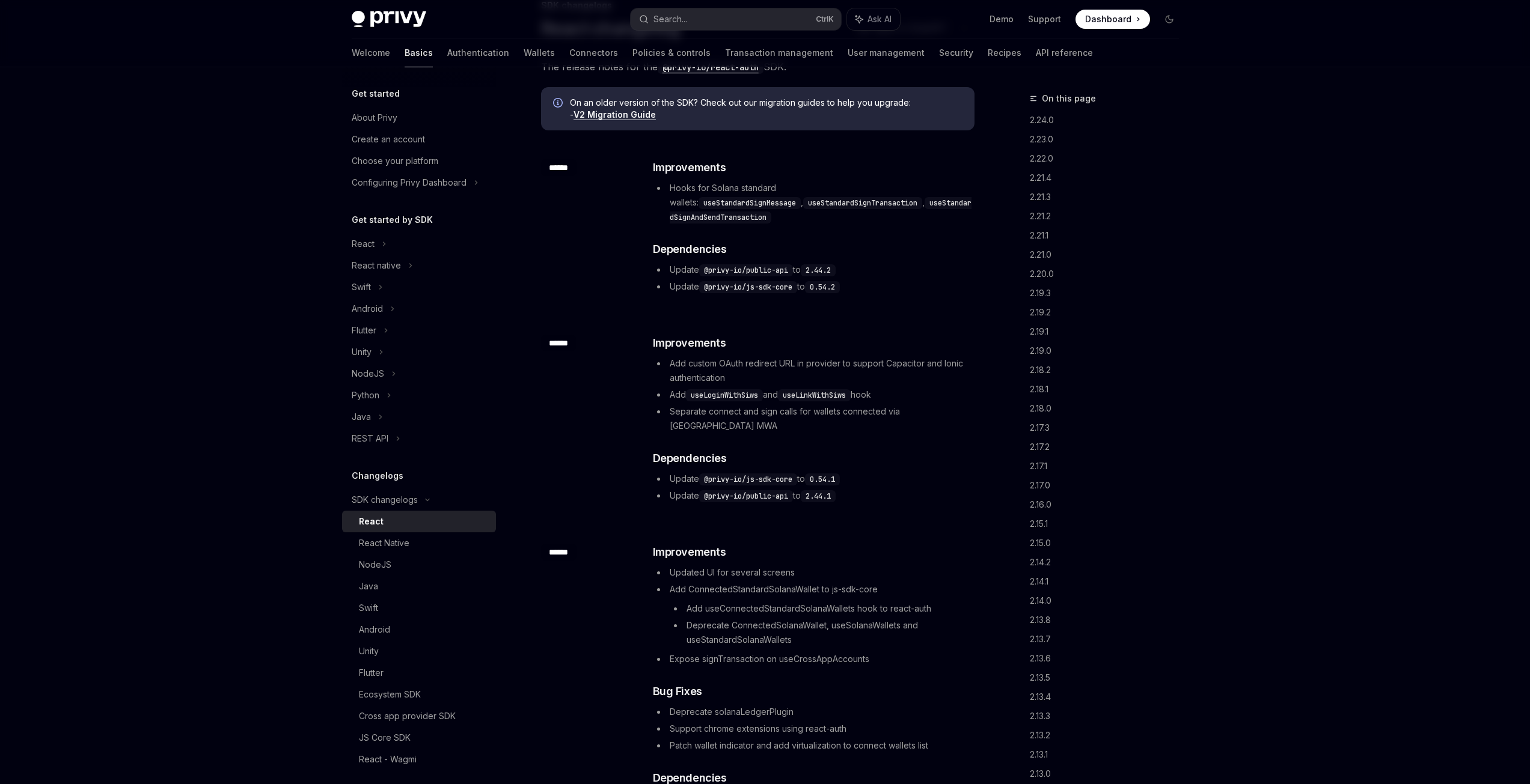
scroll to position [120, 0]
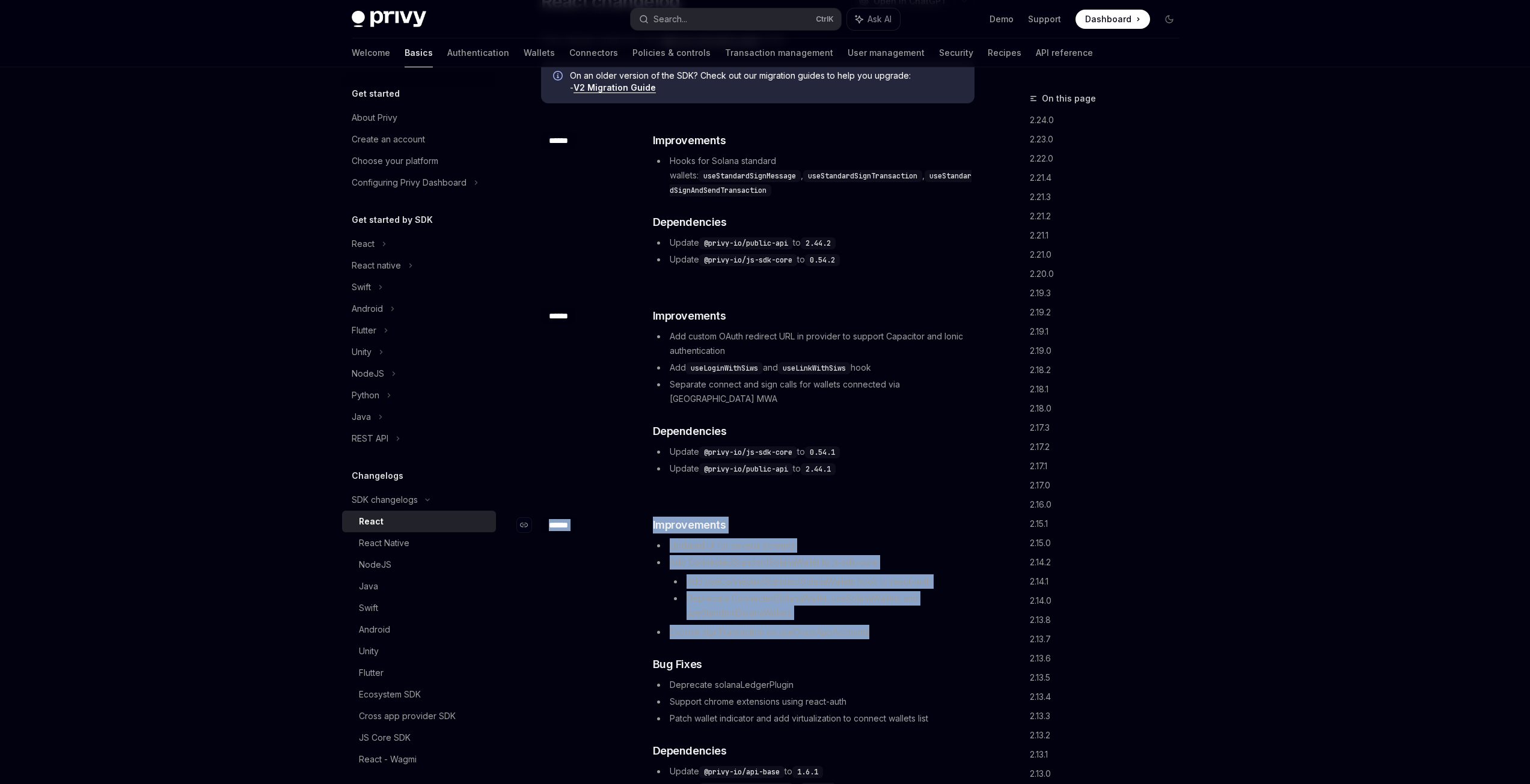
drag, startPoint x: 898, startPoint y: 602, endPoint x: 534, endPoint y: 493, distance: 380.0
click at [541, 497] on div "​ ****** ​ Improvements Updated UI for several screens Add ConnectedStandardSol…" at bounding box center [757, 665] width 434 height 336
copy div "​ ****** ​ Improvements Updated UI for several screens Add ConnectedStandardSol…"
click at [869, 591] on li "Deprecate ConnectedSolanaWallet, useSolanaWallets and useStandardSolanaWallets" at bounding box center [821, 605] width 304 height 29
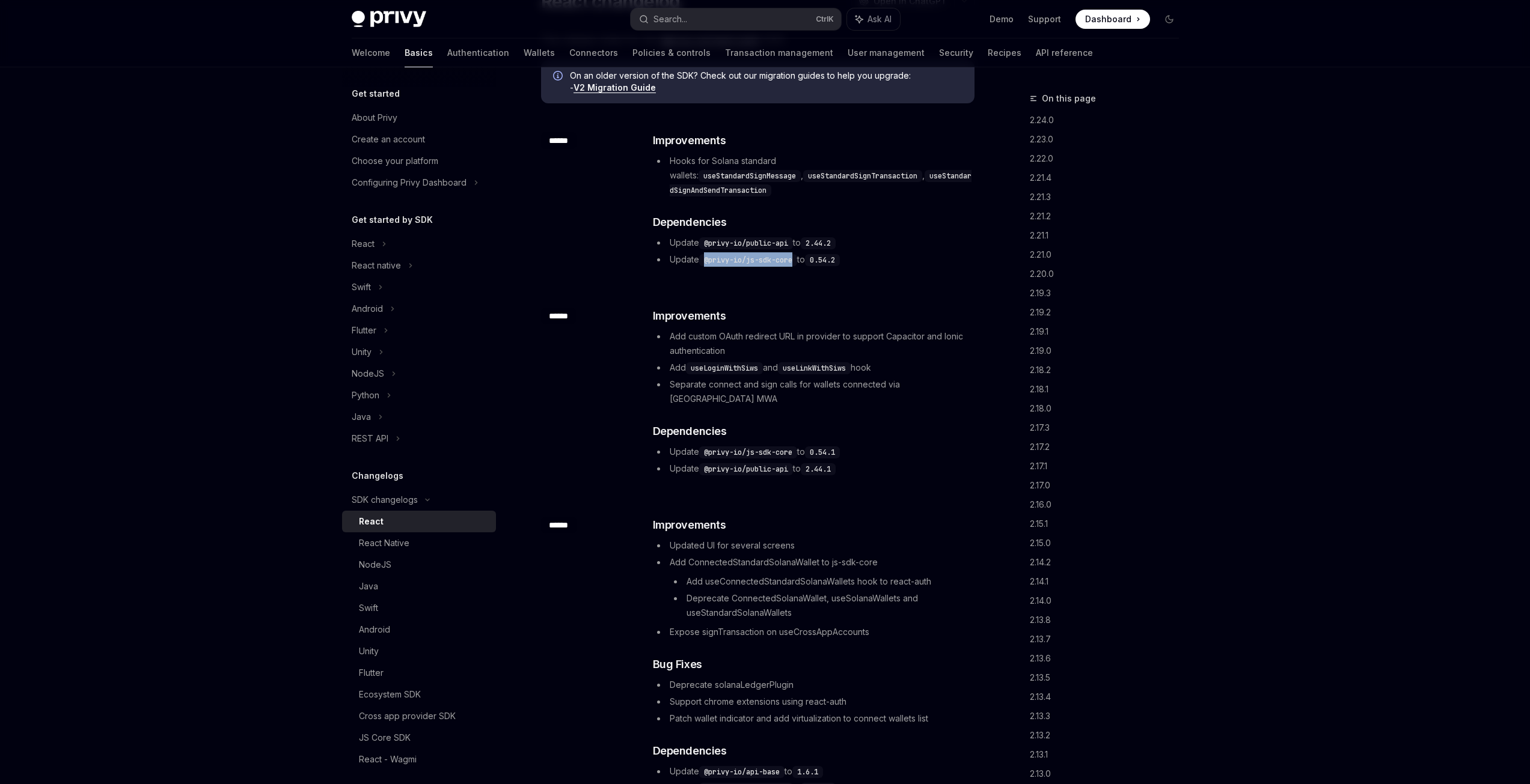
drag, startPoint x: 794, startPoint y: 246, endPoint x: 705, endPoint y: 242, distance: 89.1
click at [705, 254] on code "@privy-io/js-sdk-core" at bounding box center [748, 260] width 98 height 12
copy code "@privy-io/js-sdk-core"
click at [776, 517] on h3 "​ Improvements" at bounding box center [813, 525] width 320 height 17
click at [779, 555] on li "Add ConnectedStandardSolanaWallet to js-sdk-core Add useConnectedStandardSolana…" at bounding box center [813, 587] width 320 height 65
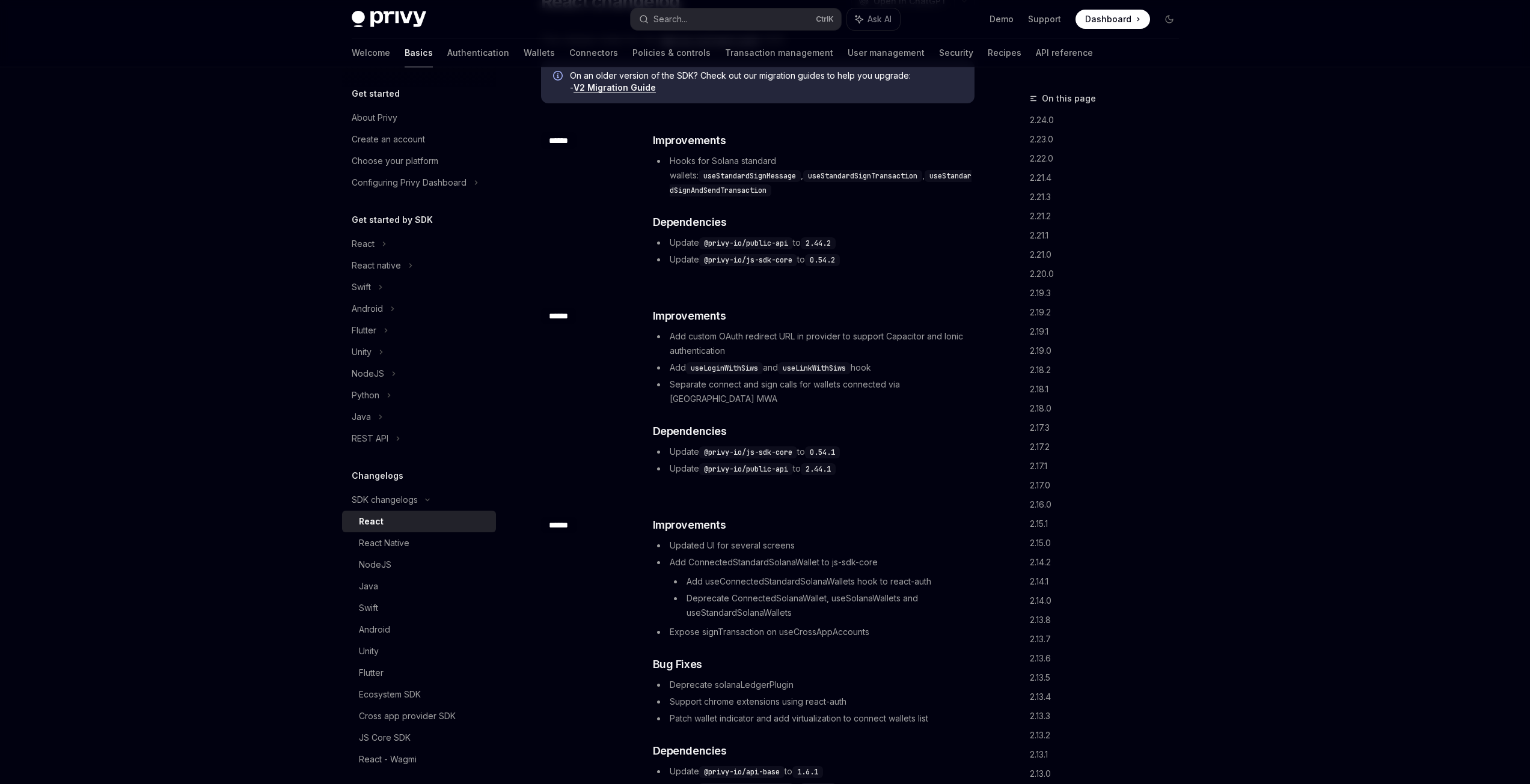
click at [756, 574] on li "Add useConnectedStandardSolanaWallets hook to react-auth" at bounding box center [821, 581] width 304 height 14
drag, startPoint x: 694, startPoint y: 535, endPoint x: 828, endPoint y: 532, distance: 134.0
click at [828, 555] on li "Add ConnectedStandardSolanaWallet to js-sdk-core Add useConnectedStandardSolana…" at bounding box center [813, 587] width 320 height 65
click at [847, 555] on li "Add ConnectedStandardSolanaWallet to js-sdk-core Add useConnectedStandardSolana…" at bounding box center [813, 587] width 320 height 65
drag, startPoint x: 837, startPoint y: 532, endPoint x: 896, endPoint y: 536, distance: 59.1
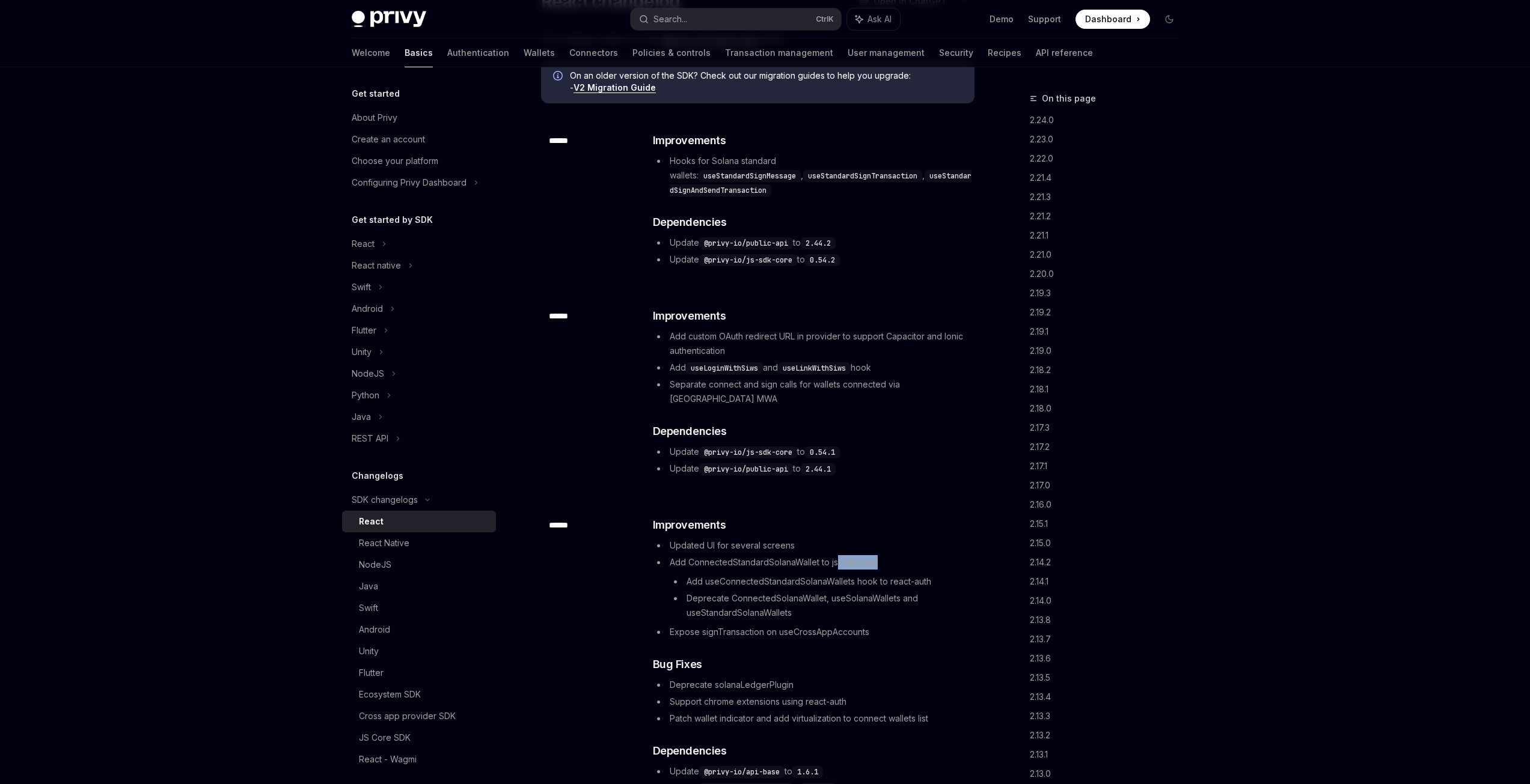
click at [896, 555] on li "Add ConnectedStandardSolanaWallet to js-sdk-core Add useConnectedStandardSolana…" at bounding box center [813, 587] width 320 height 65
click at [896, 555] on li "Add ConnectedStandardSolanaWallet to js-sdk-core Add useConnectedStandardSolana…" at bounding box center [813, 587] width 320 height 65
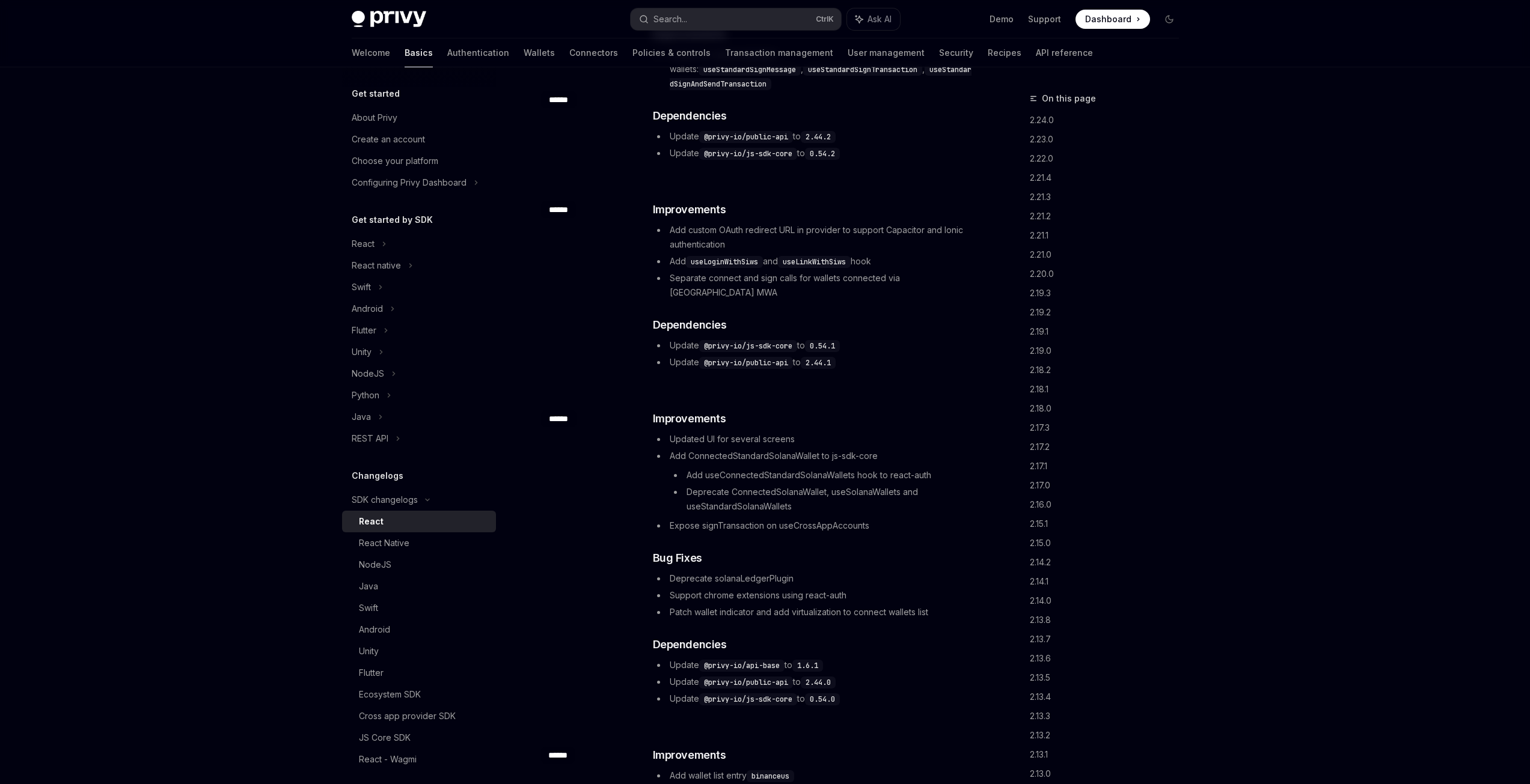
scroll to position [241, 0]
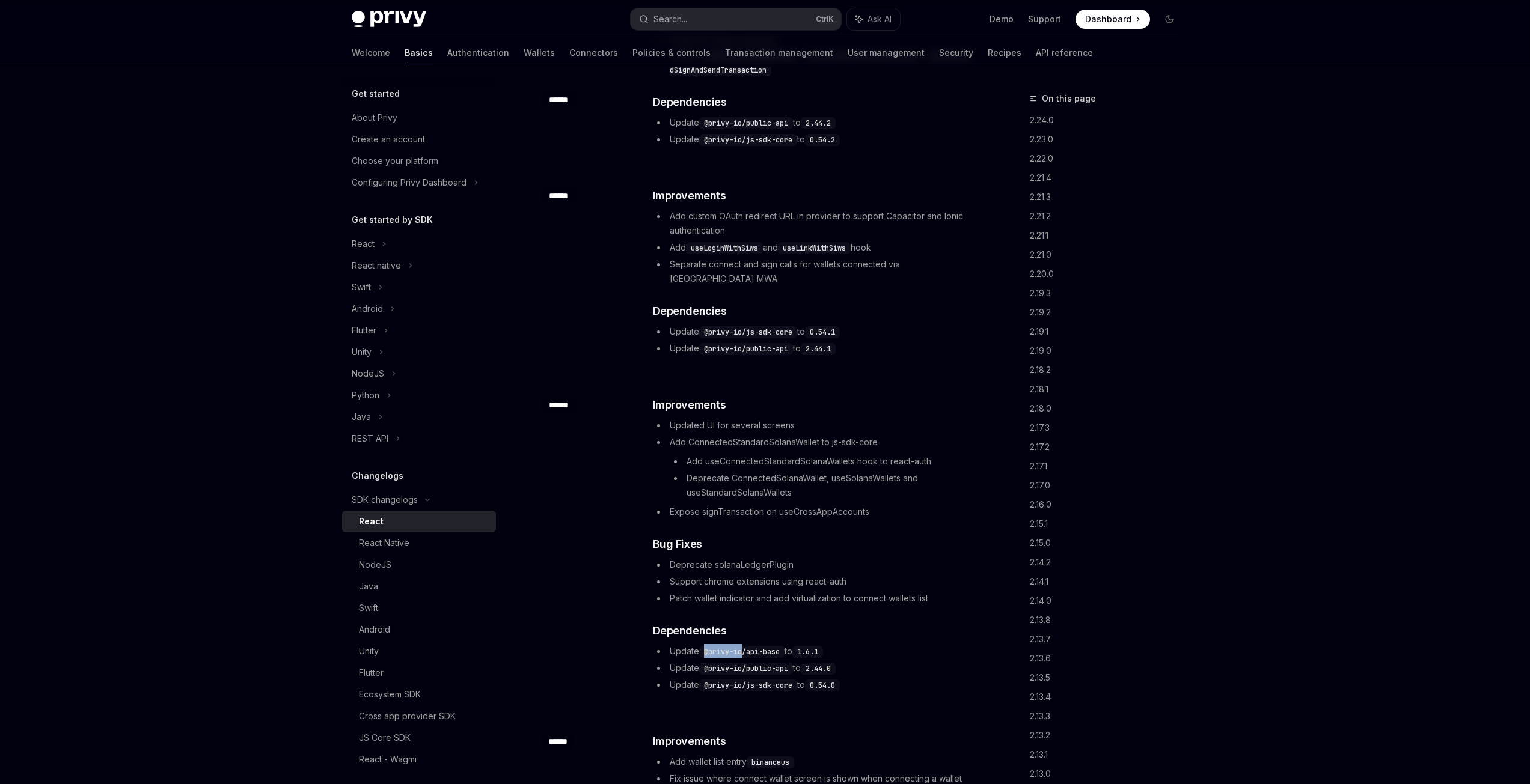
drag, startPoint x: 744, startPoint y: 626, endPoint x: 705, endPoint y: 627, distance: 39.0
click at [705, 646] on code "@privy-io/api-base" at bounding box center [742, 651] width 85 height 12
